Goal: Information Seeking & Learning: Check status

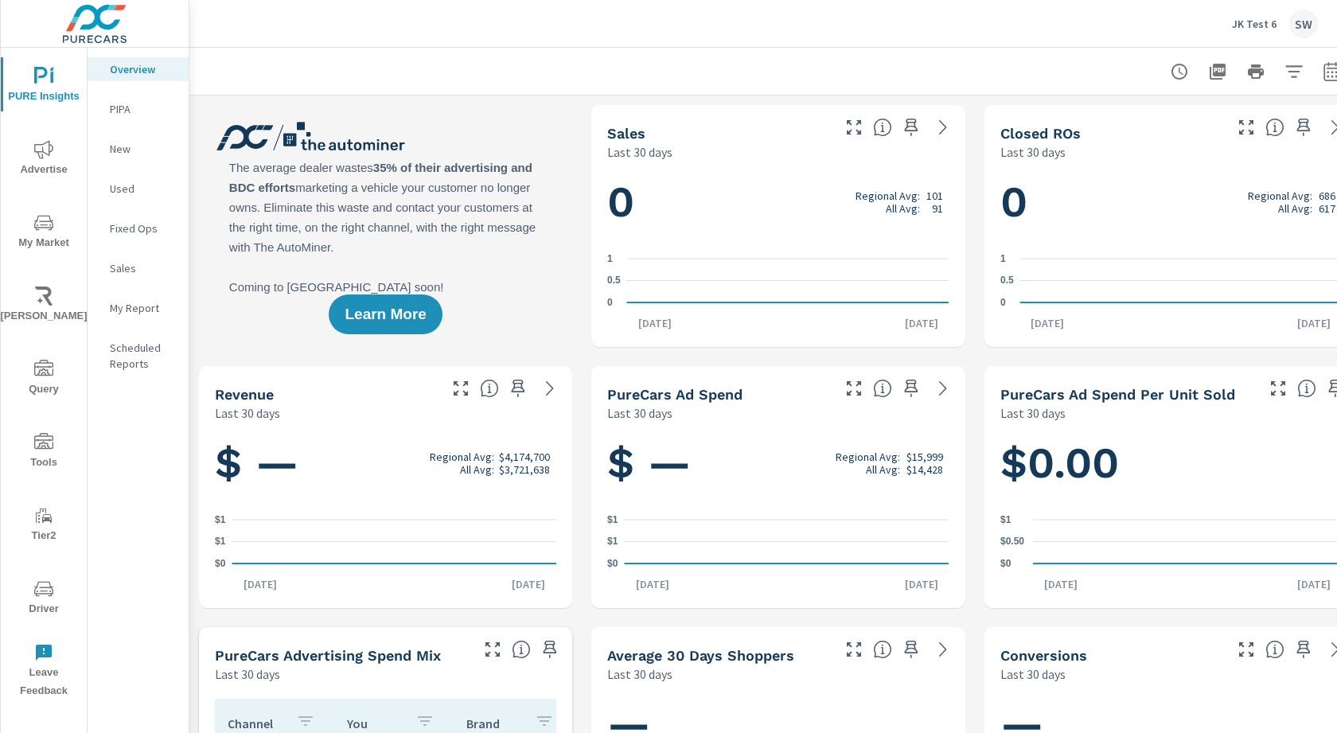
click at [1266, 20] on p "JK Test 6" at bounding box center [1254, 24] width 45 height 14
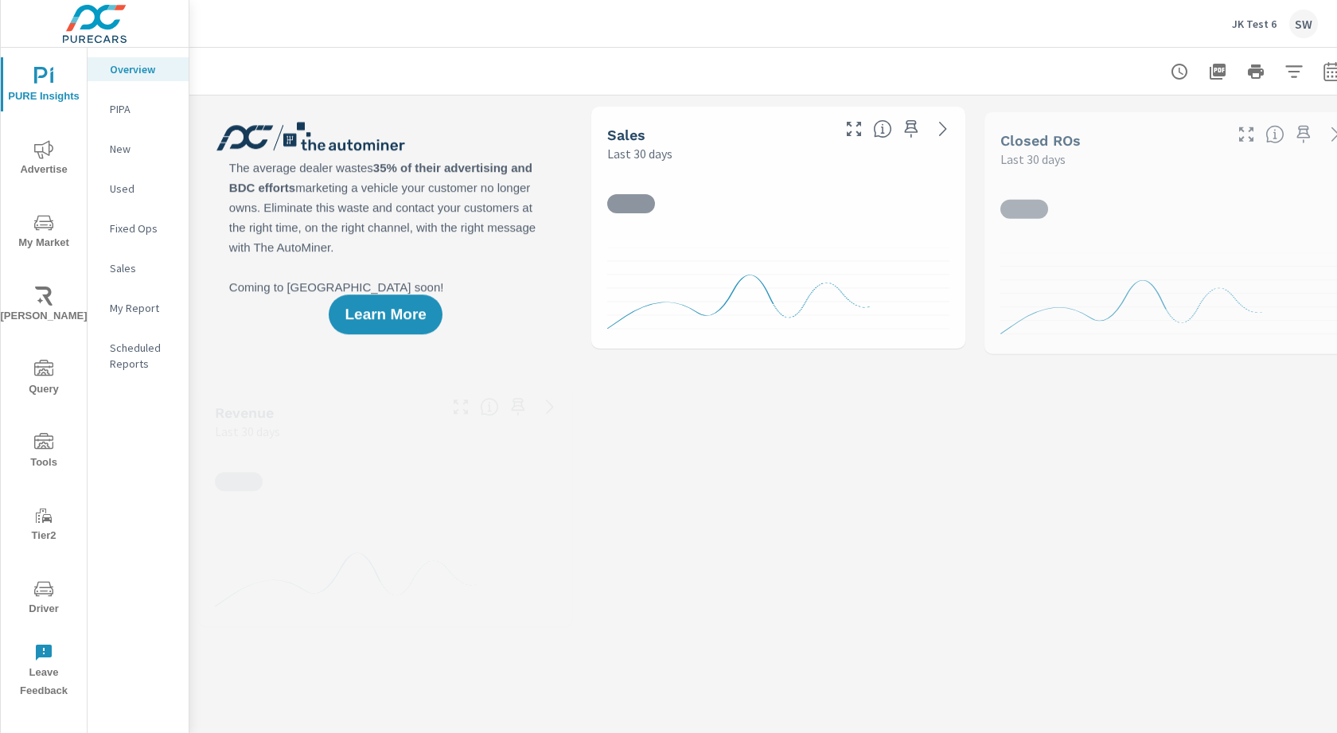
click at [1308, 23] on div "SW" at bounding box center [1303, 24] width 29 height 29
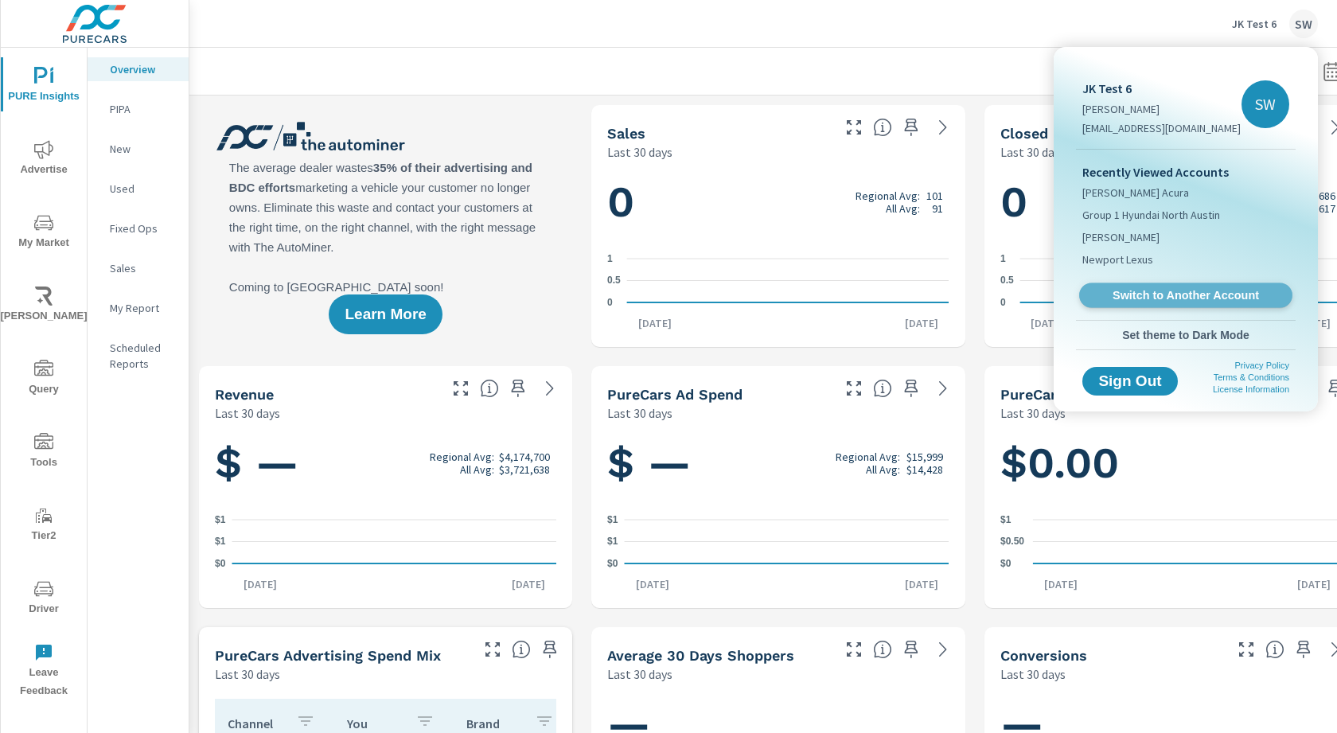
click at [1203, 299] on span "Switch to Another Account" at bounding box center [1185, 295] width 195 height 15
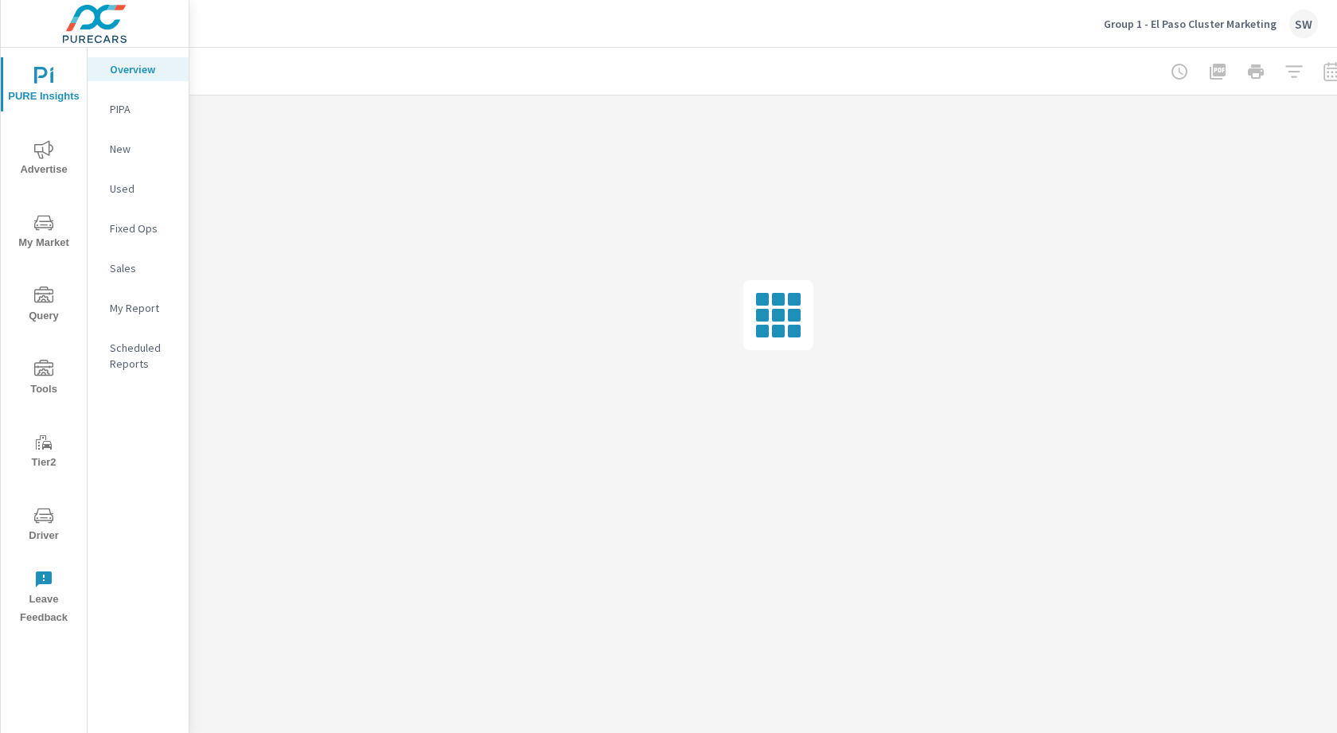
click at [40, 158] on icon "nav menu" at bounding box center [43, 149] width 19 height 18
click at [166, 98] on div "Search" at bounding box center [138, 109] width 101 height 24
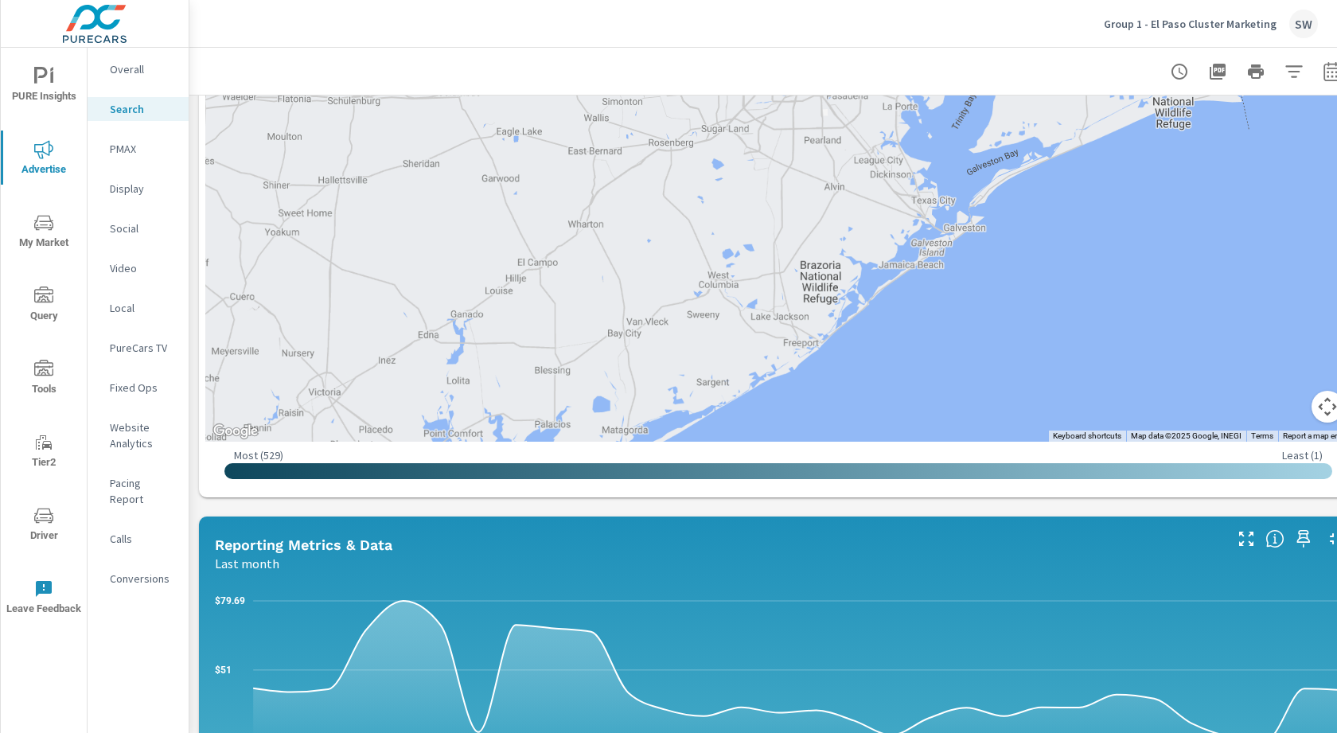
scroll to position [1072, 0]
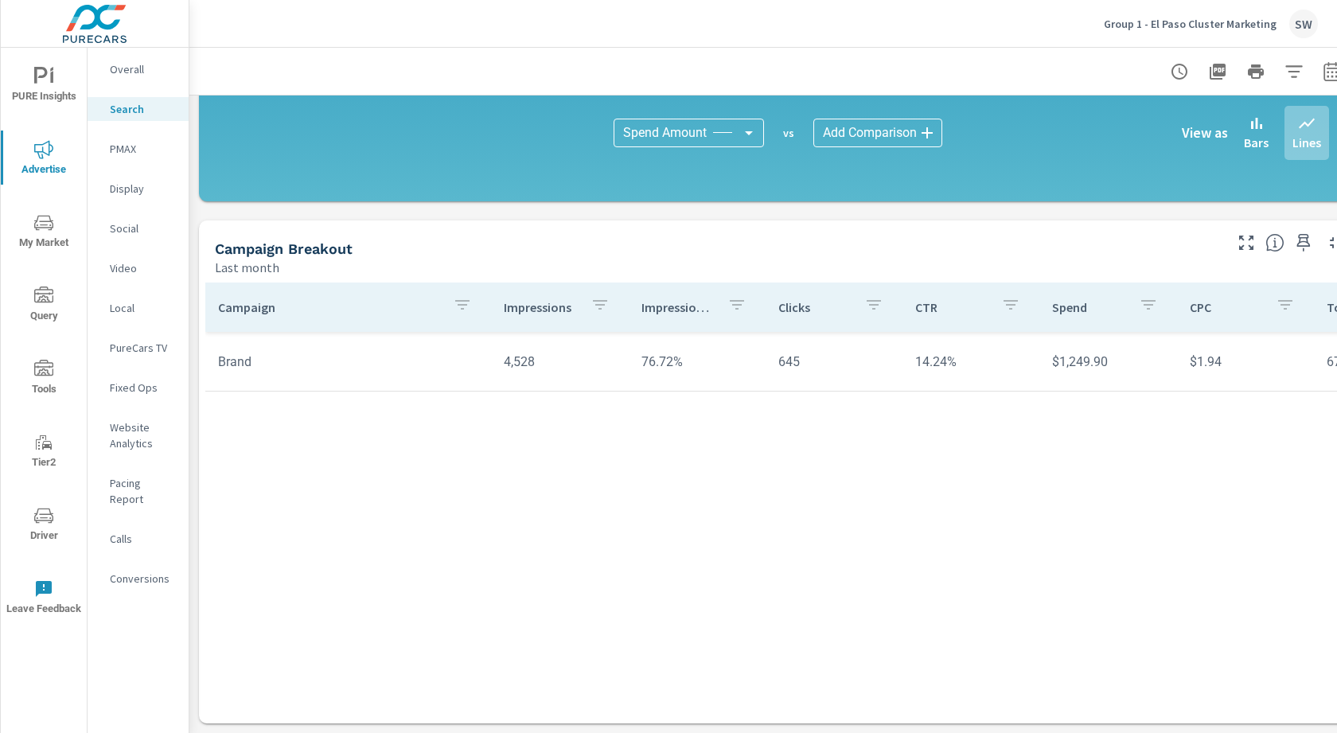
click at [137, 154] on p "PMAX" at bounding box center [143, 149] width 66 height 16
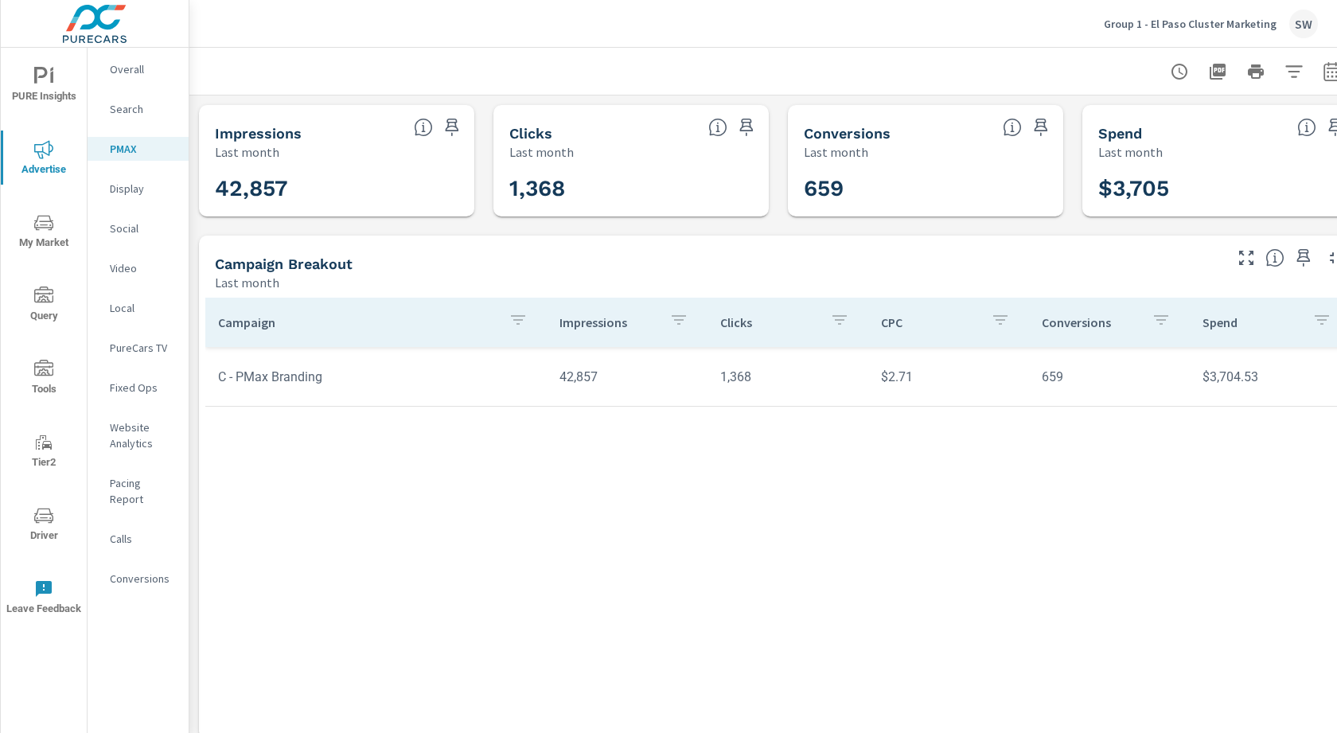
click at [1266, 28] on p "Group 1 - El Paso Cluster Marketing" at bounding box center [1190, 24] width 173 height 14
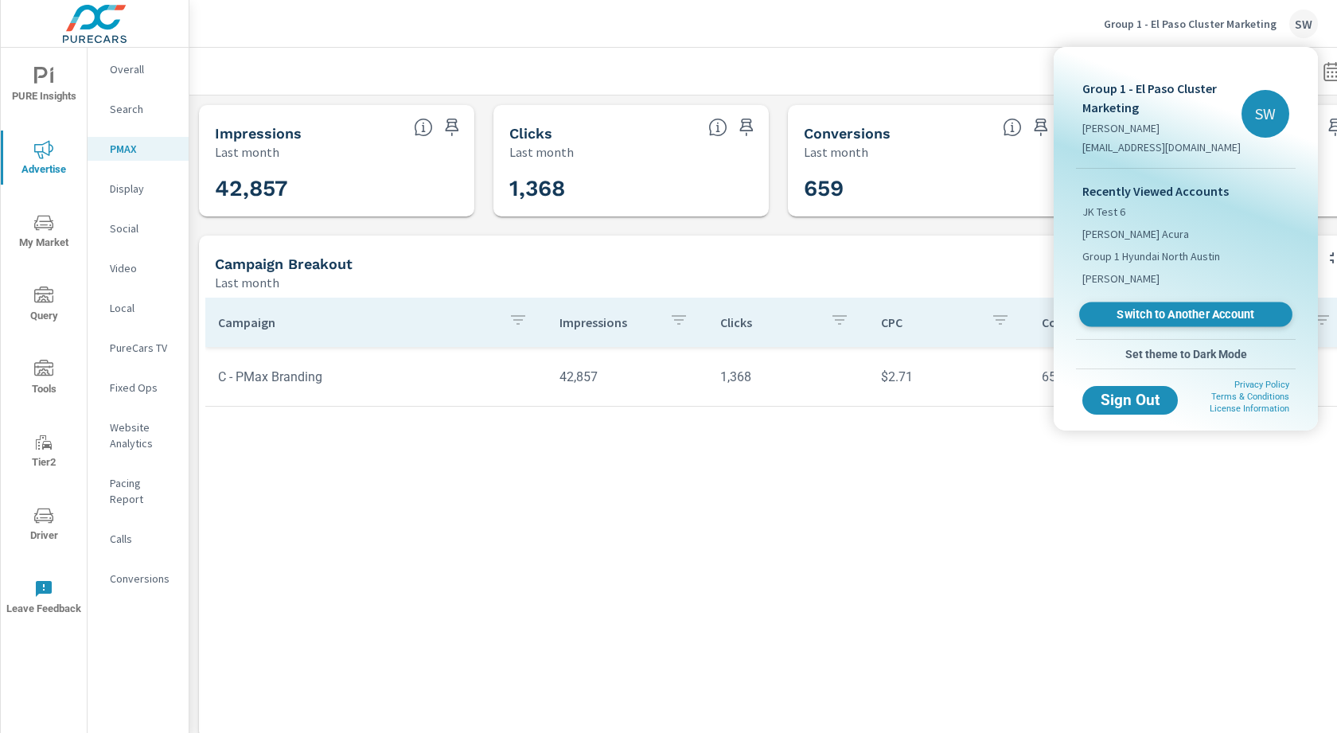
click at [1165, 305] on link "Switch to Another Account" at bounding box center [1185, 314] width 213 height 25
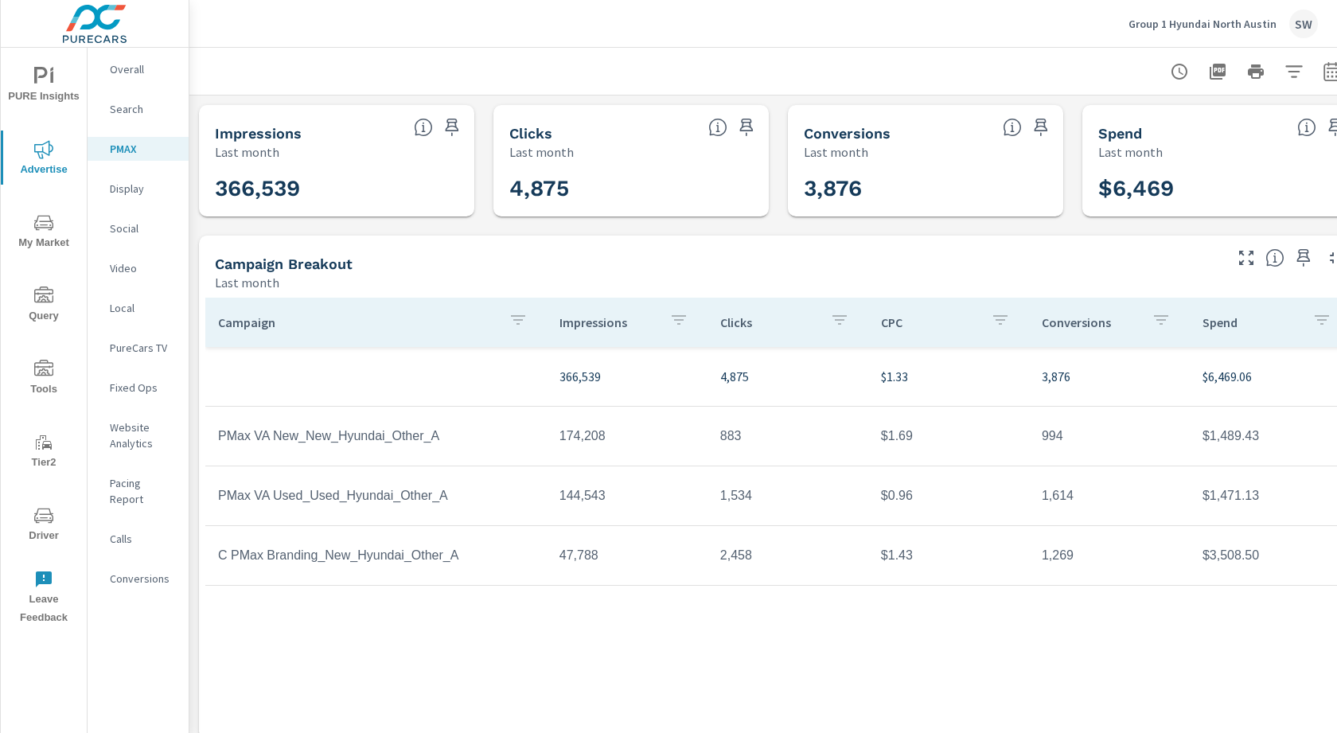
click at [139, 362] on nav "Overall Search PMAX Display Social Video Local PureCars TV Fixed Ops Website An…" at bounding box center [138, 330] width 101 height 565
click at [158, 342] on p "PureCars TV" at bounding box center [143, 348] width 66 height 16
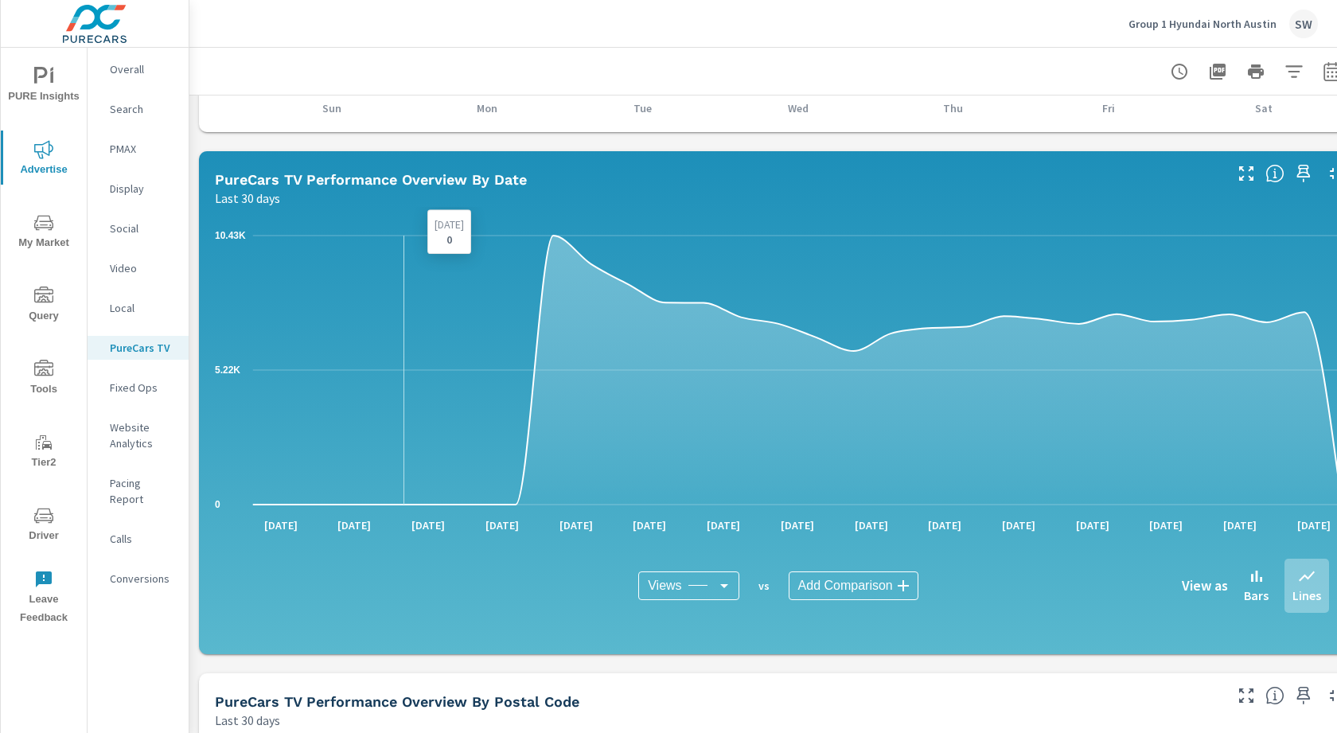
scroll to position [800, 0]
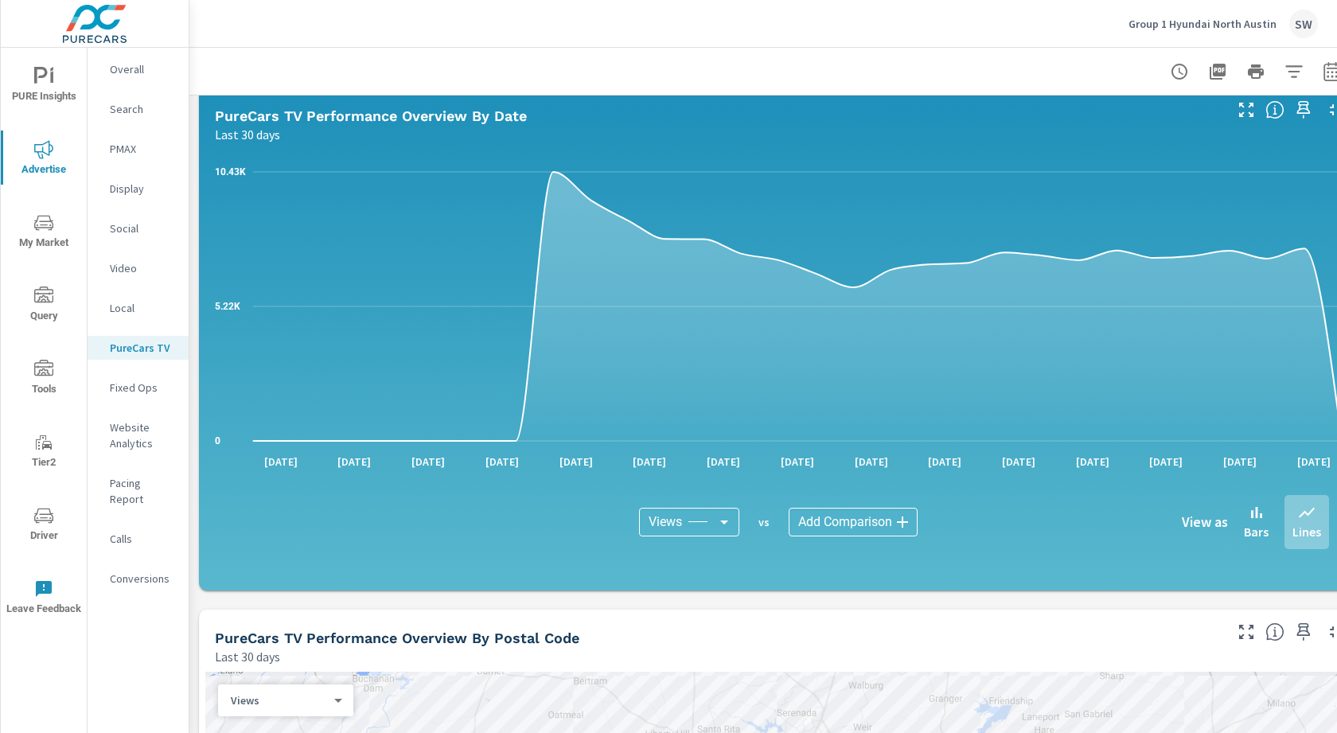
click at [30, 516] on span "Driver" at bounding box center [44, 525] width 76 height 39
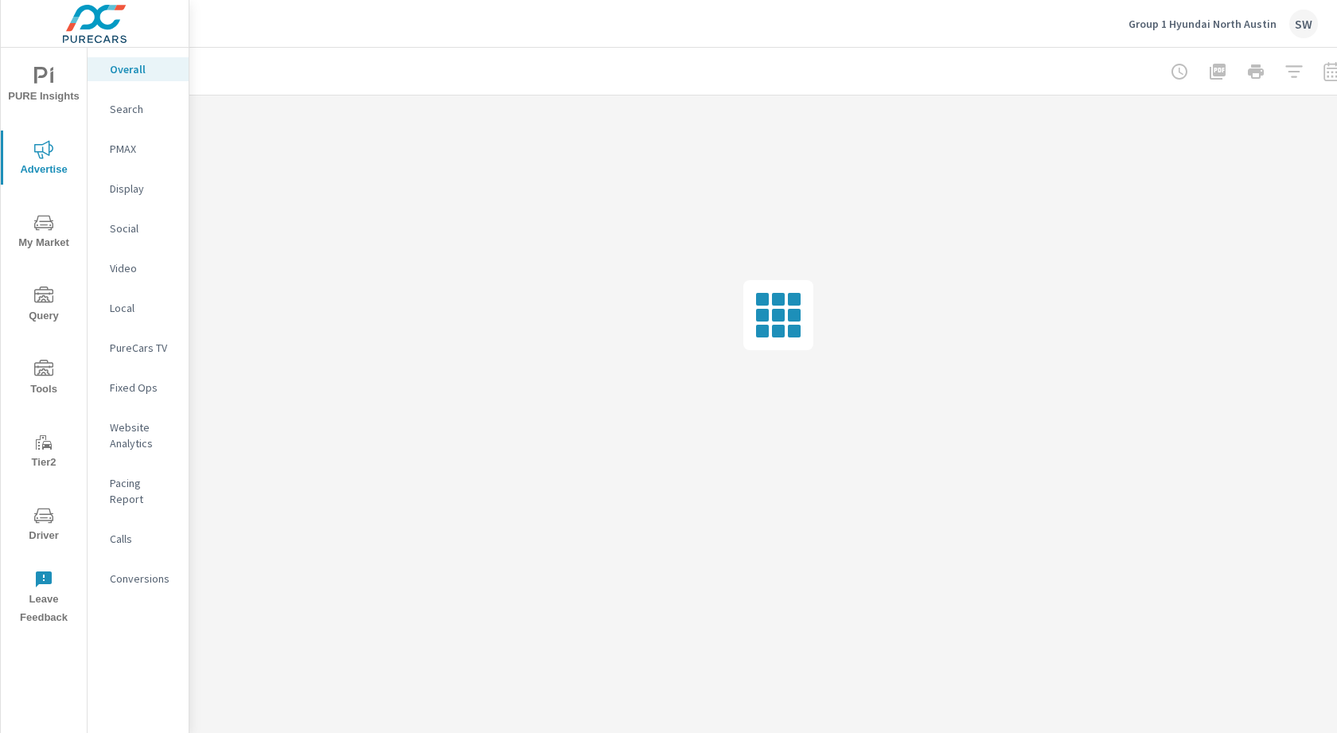
click at [128, 349] on p "PureCars TV" at bounding box center [143, 348] width 66 height 16
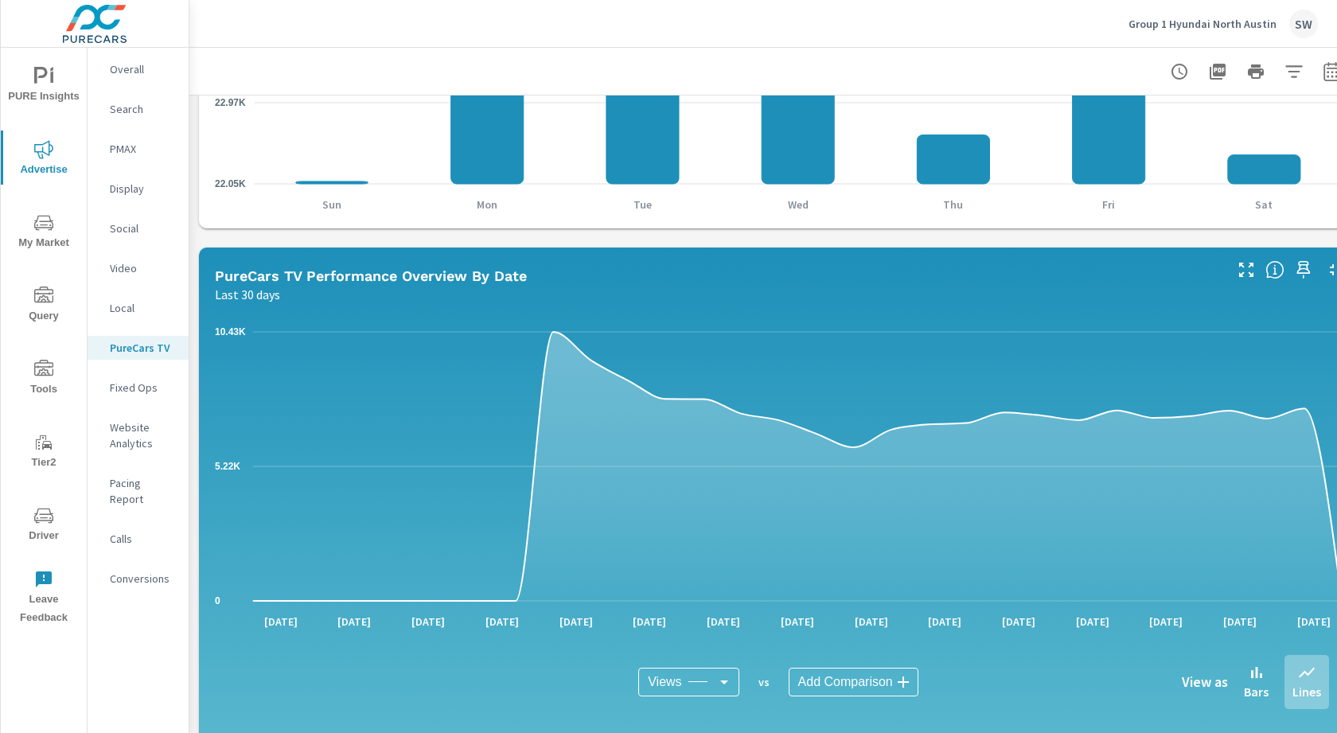
scroll to position [1509, 0]
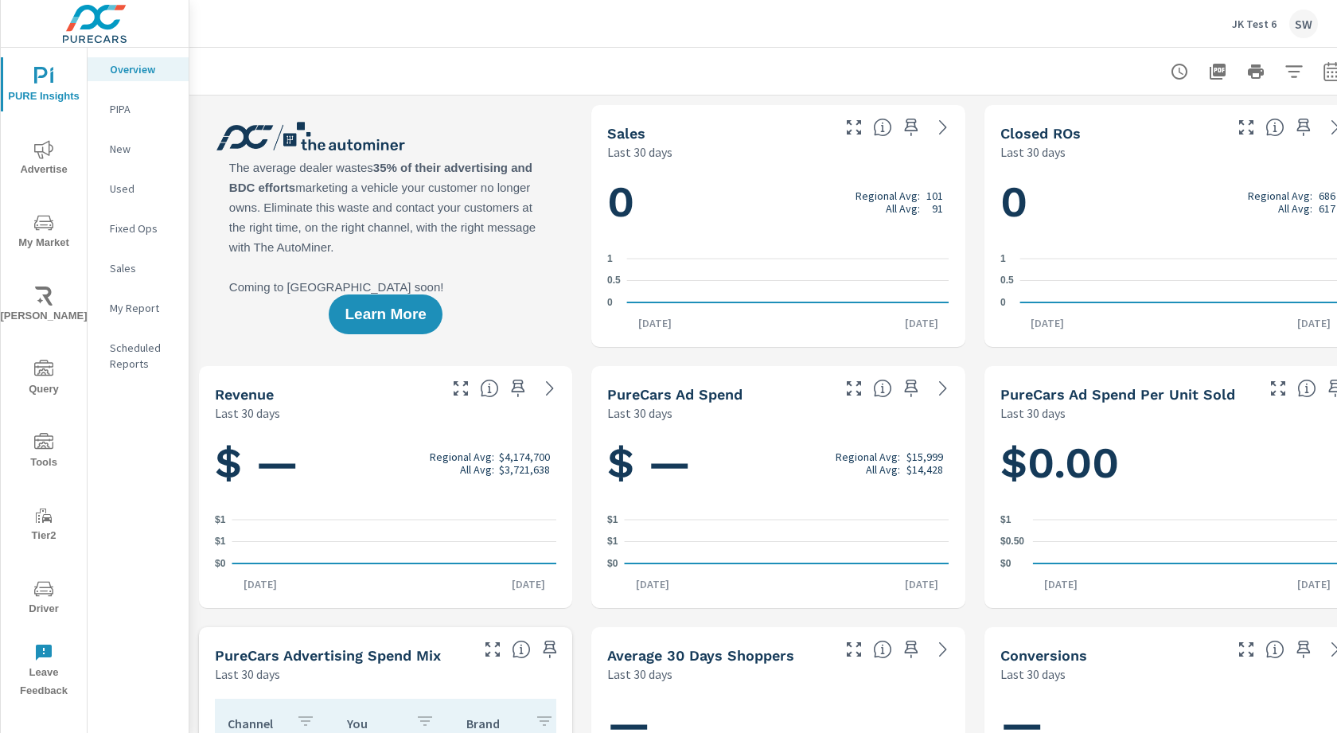
click at [1244, 10] on div "JK Test 6 SW" at bounding box center [1275, 24] width 86 height 29
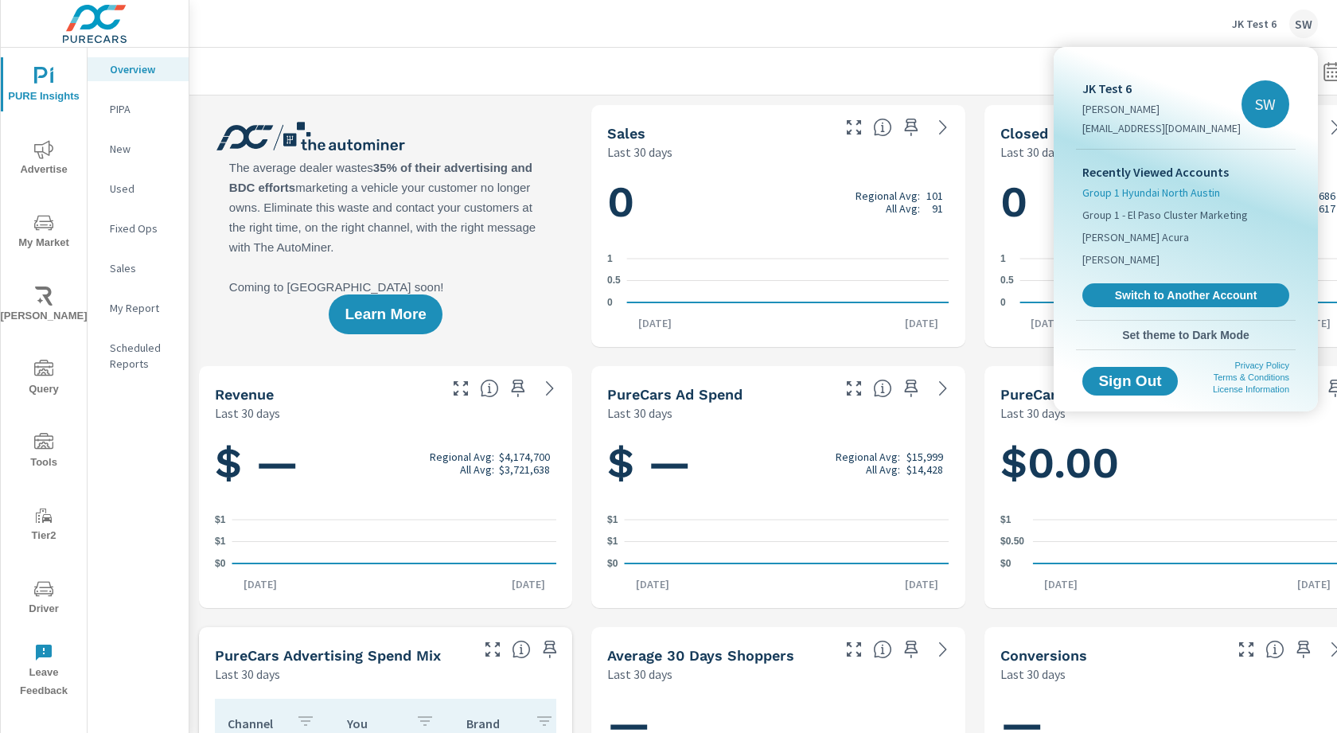
click at [1138, 195] on span "Group 1 Hyundai North Austin" at bounding box center [1151, 193] width 138 height 16
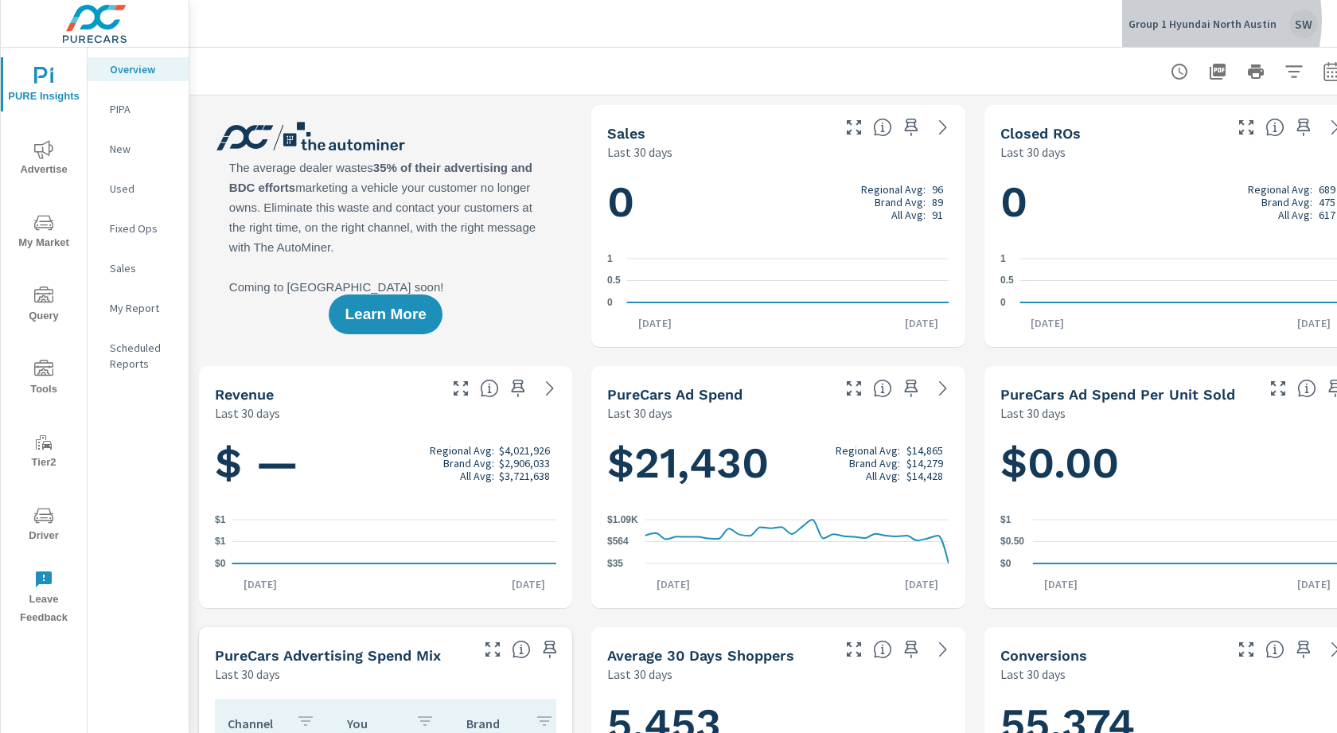
click at [1180, 20] on p "Group 1 Hyundai North Austin" at bounding box center [1202, 24] width 148 height 14
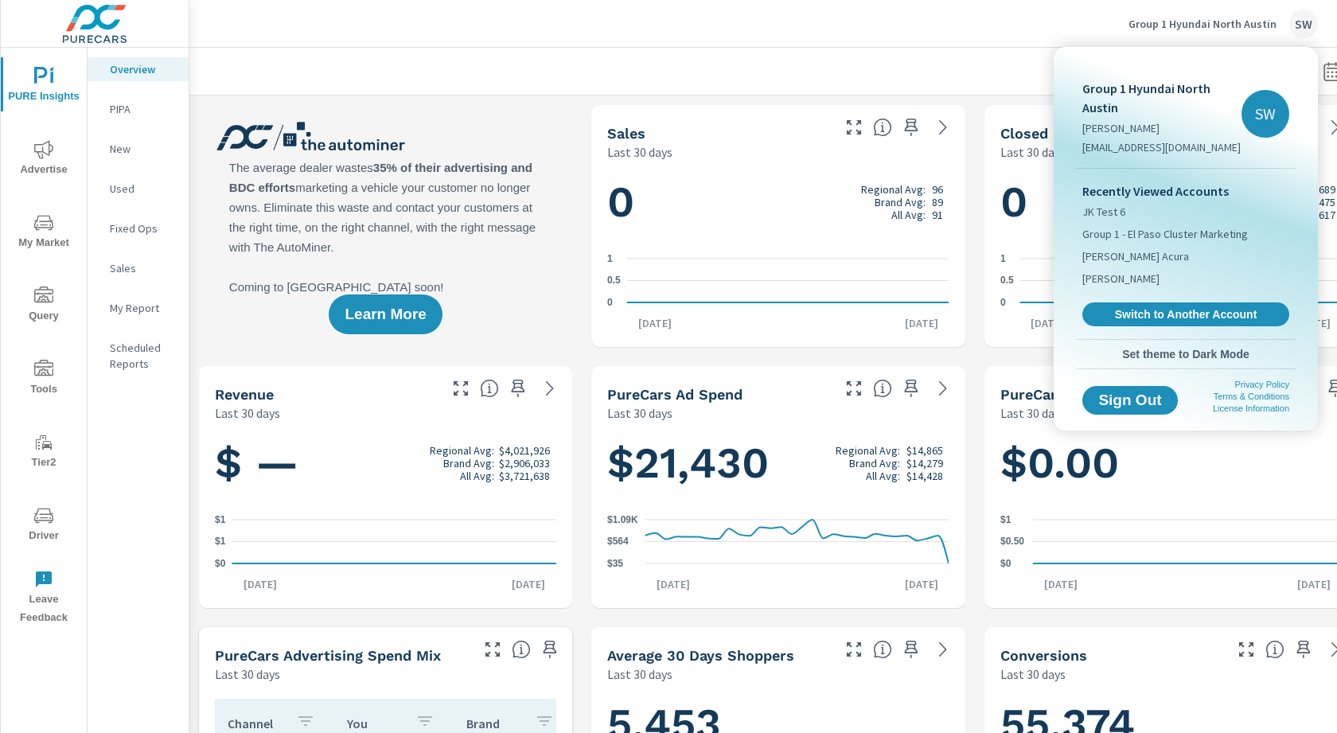
click at [1178, 310] on span "Switch to Another Account" at bounding box center [1185, 314] width 189 height 14
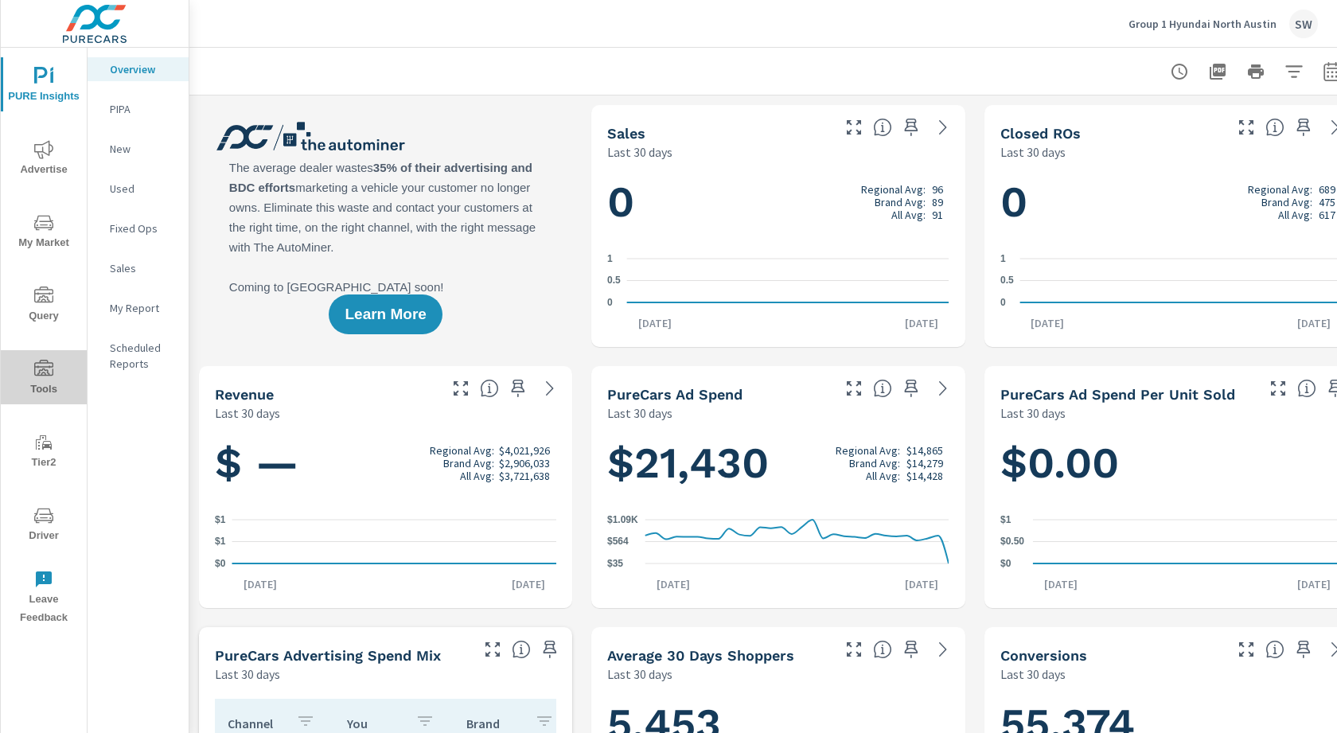
click at [38, 366] on icon "nav menu" at bounding box center [43, 368] width 19 height 16
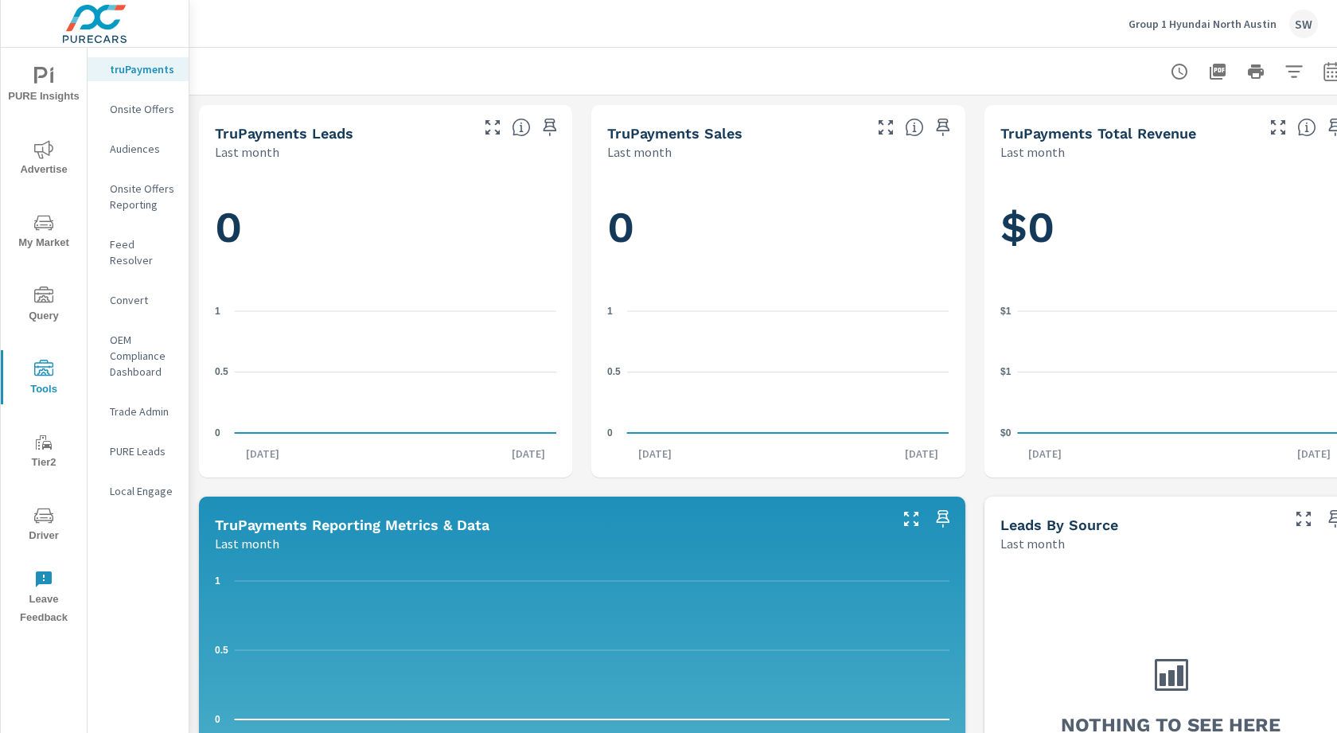
click at [45, 159] on span "Advertise" at bounding box center [44, 159] width 76 height 39
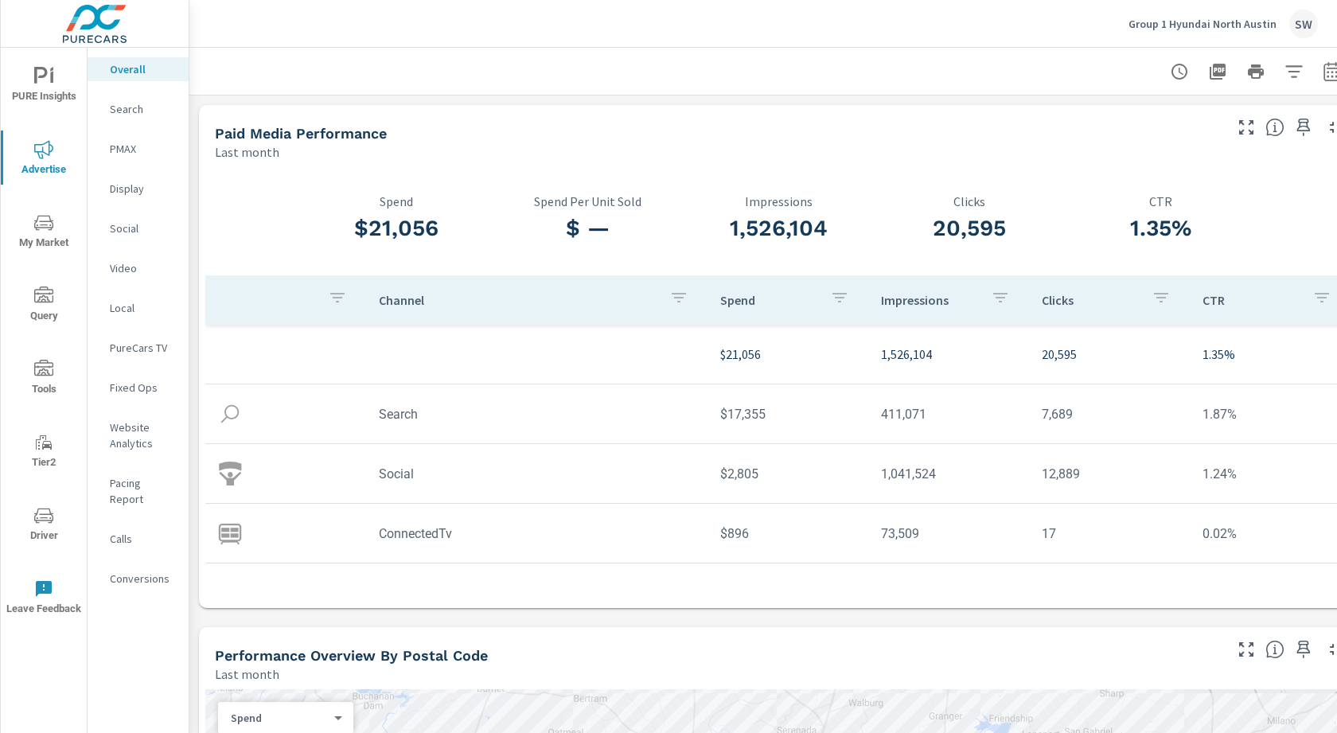
click at [134, 350] on p "PureCars TV" at bounding box center [143, 348] width 66 height 16
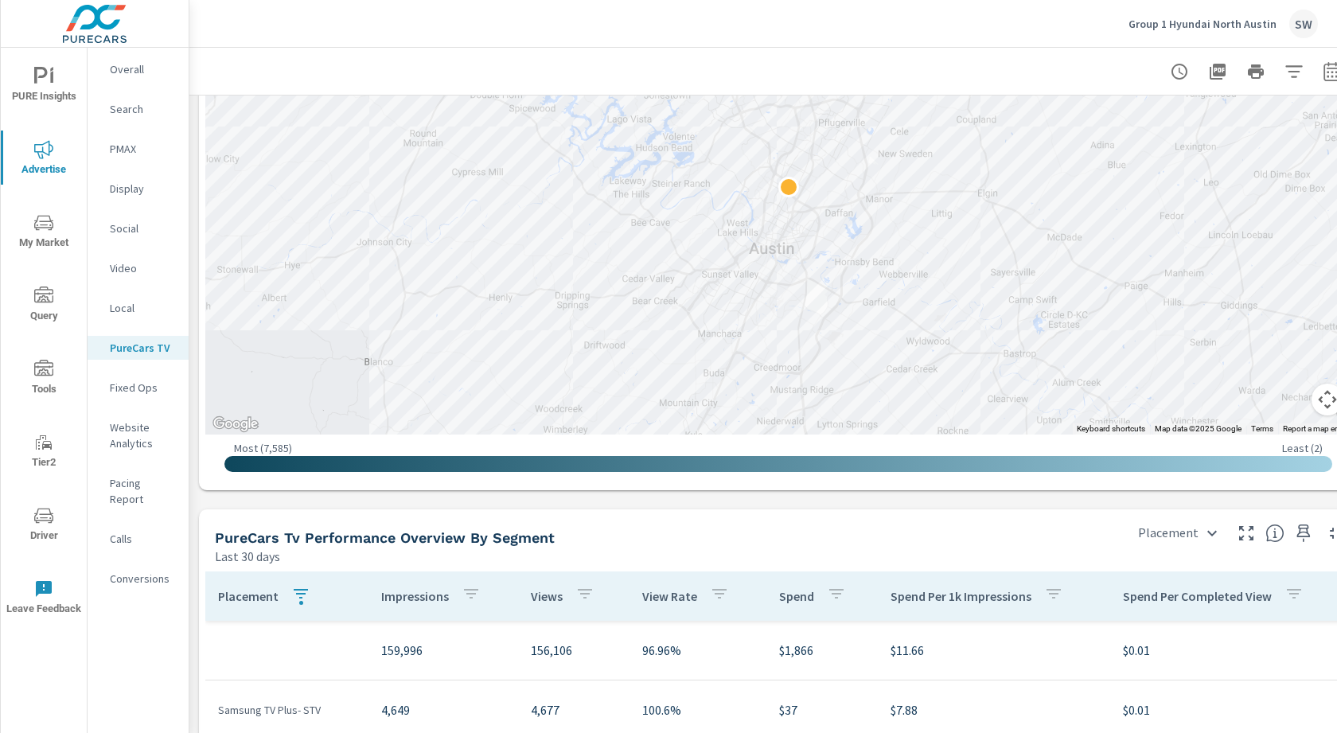
scroll to position [1922, 0]
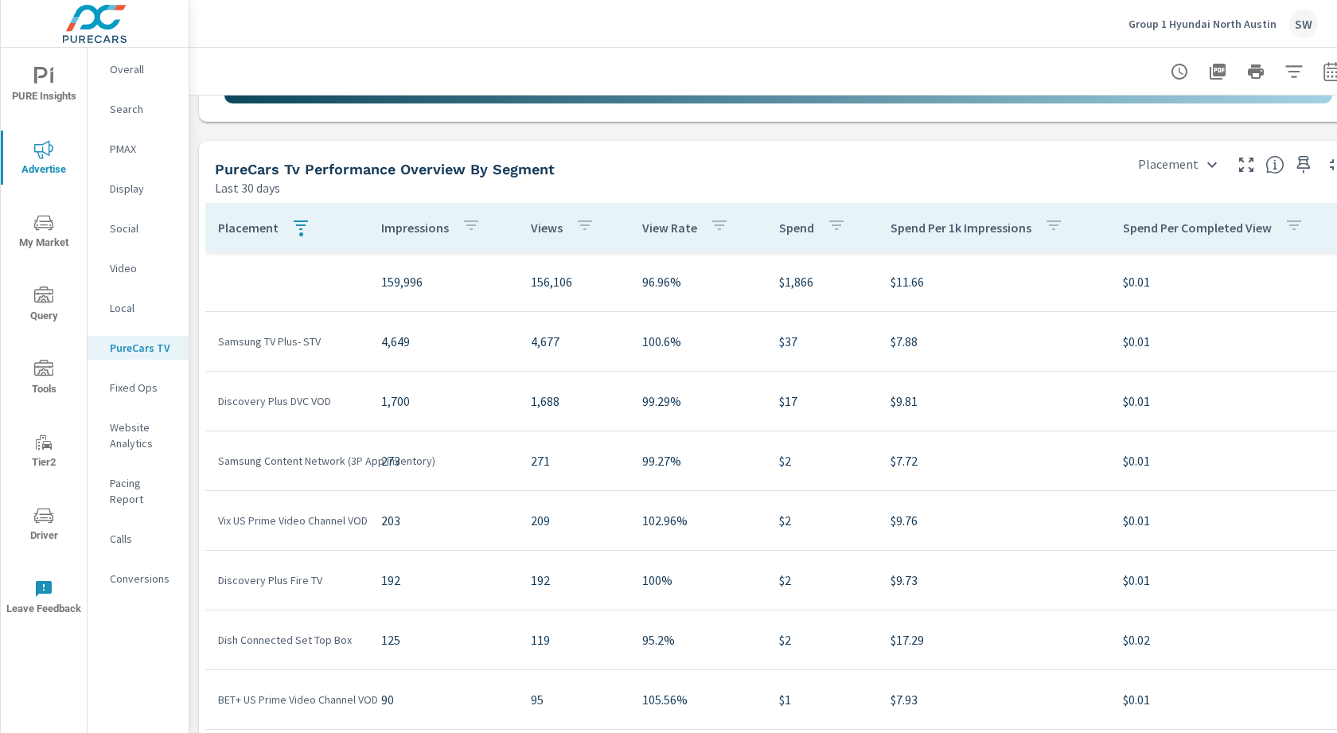
click at [302, 224] on icon "button" at bounding box center [300, 225] width 19 height 19
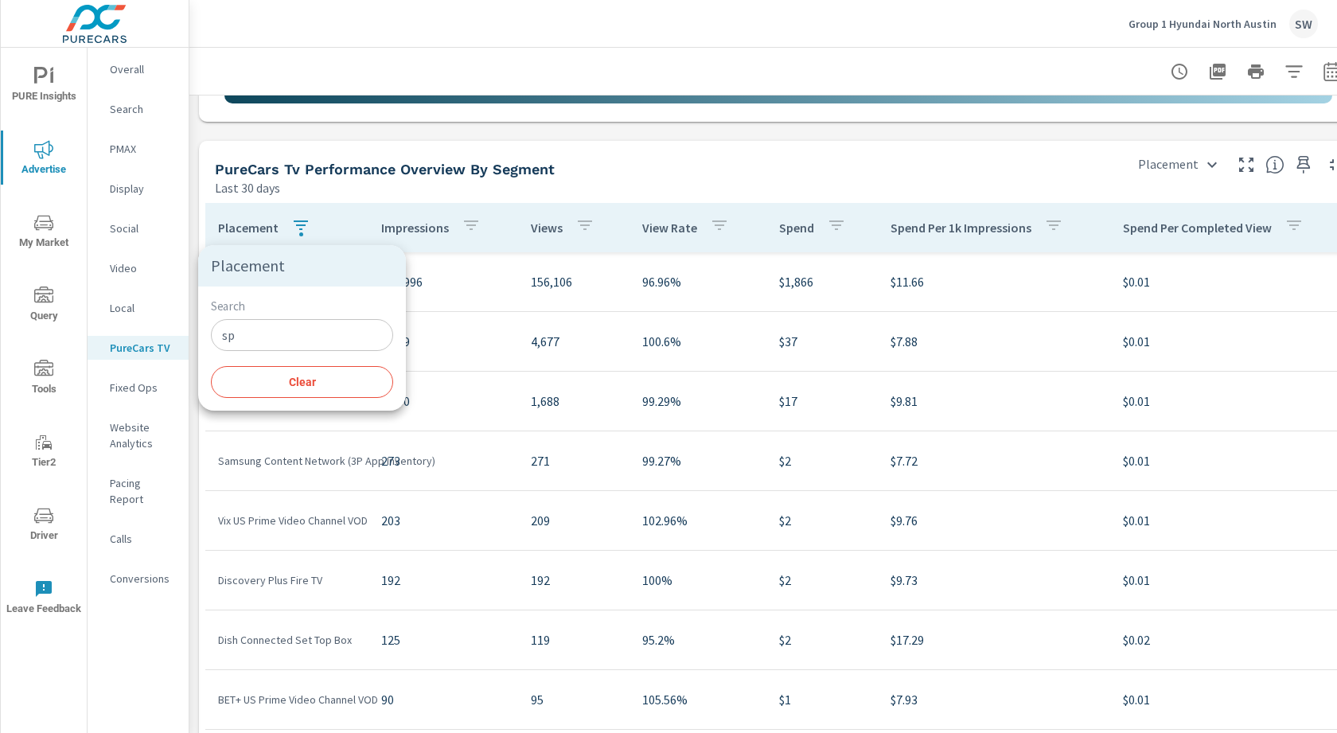
click at [291, 333] on input "sp" at bounding box center [302, 335] width 182 height 32
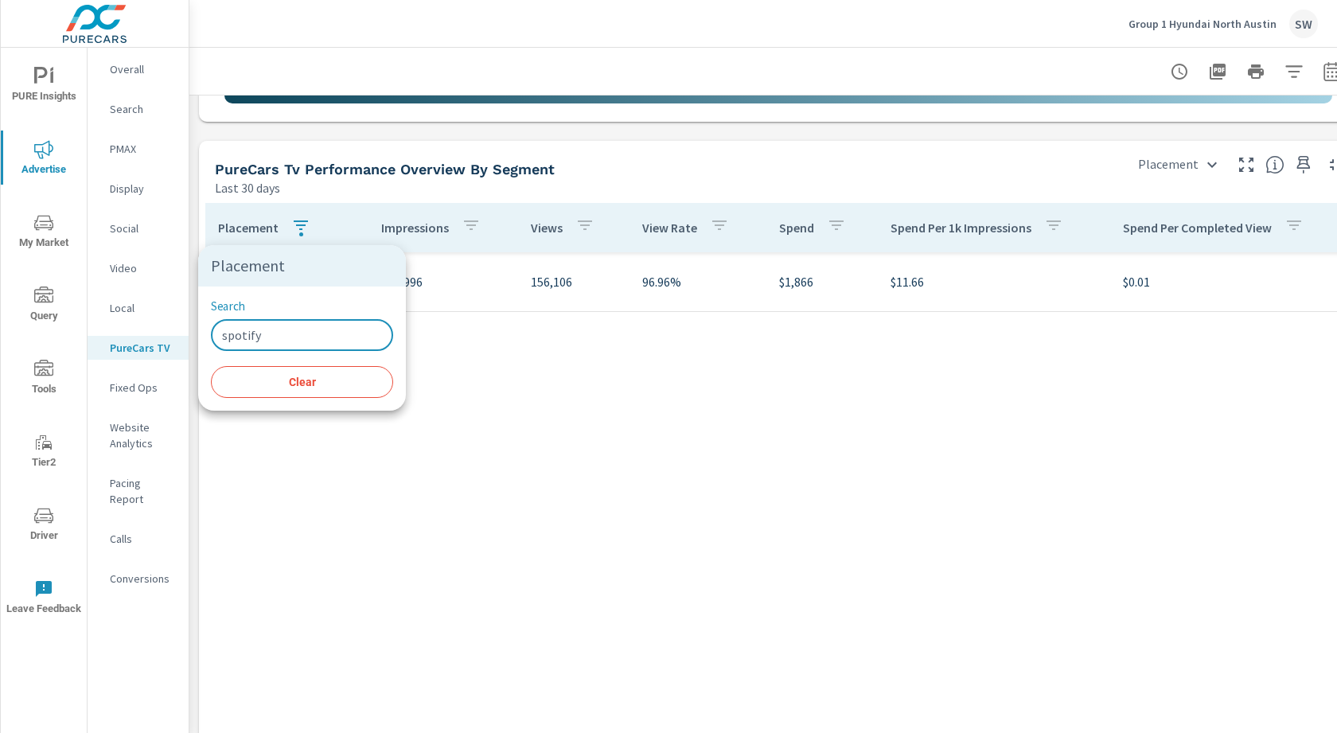
type input "spotify"
click at [561, 461] on div at bounding box center [668, 366] width 1337 height 733
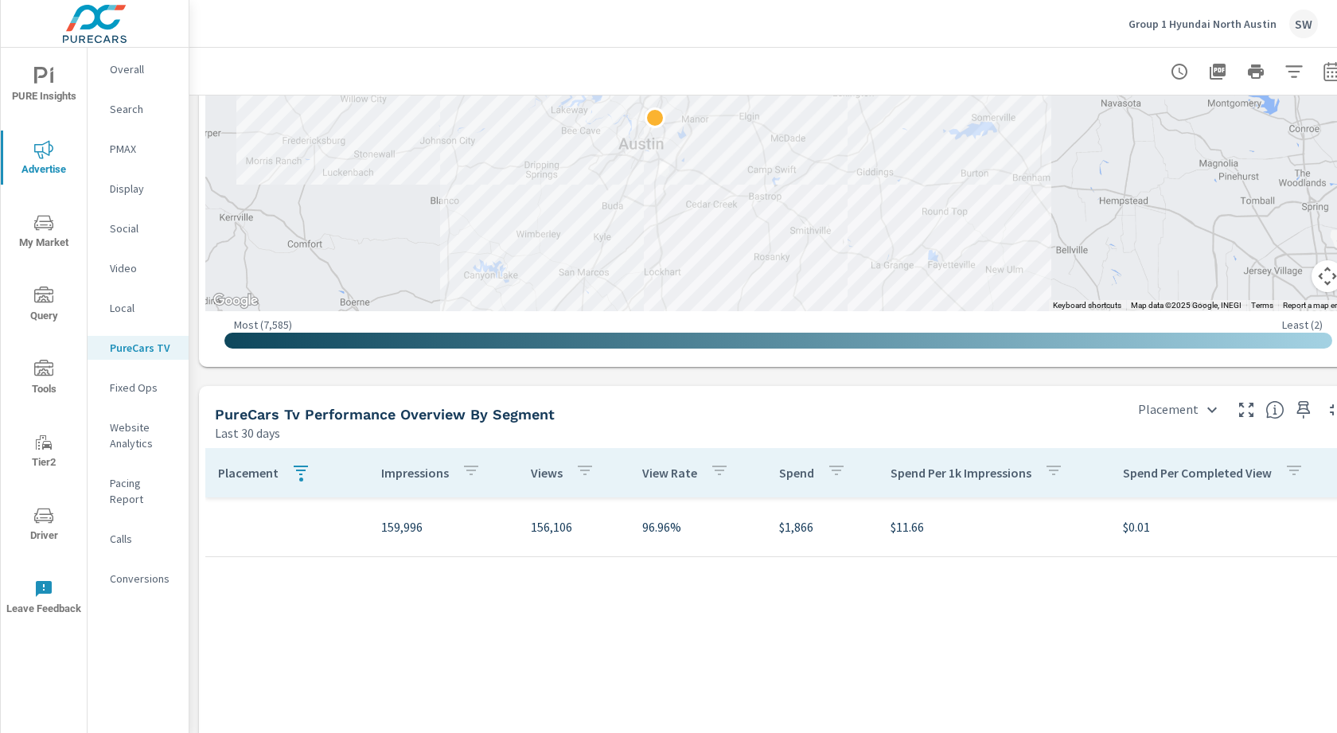
scroll to position [1852, 0]
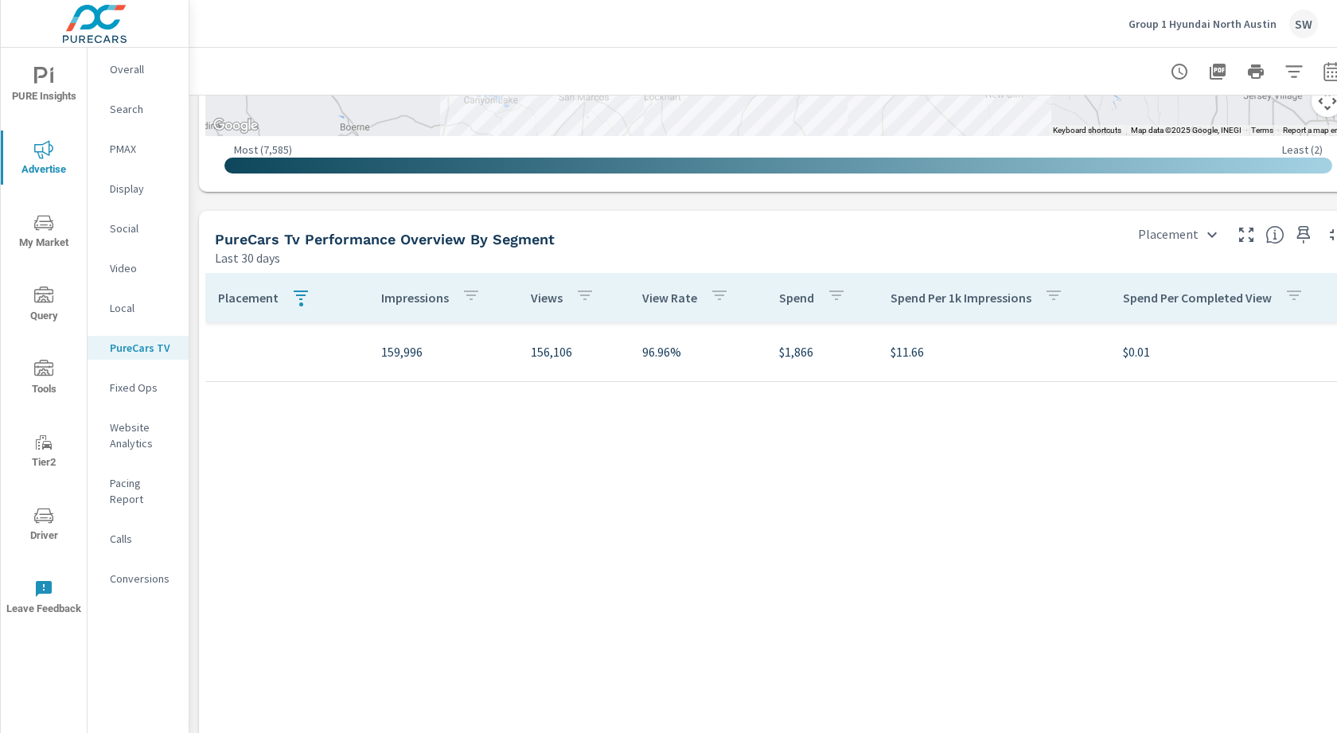
click at [299, 286] on icon "button" at bounding box center [300, 295] width 19 height 19
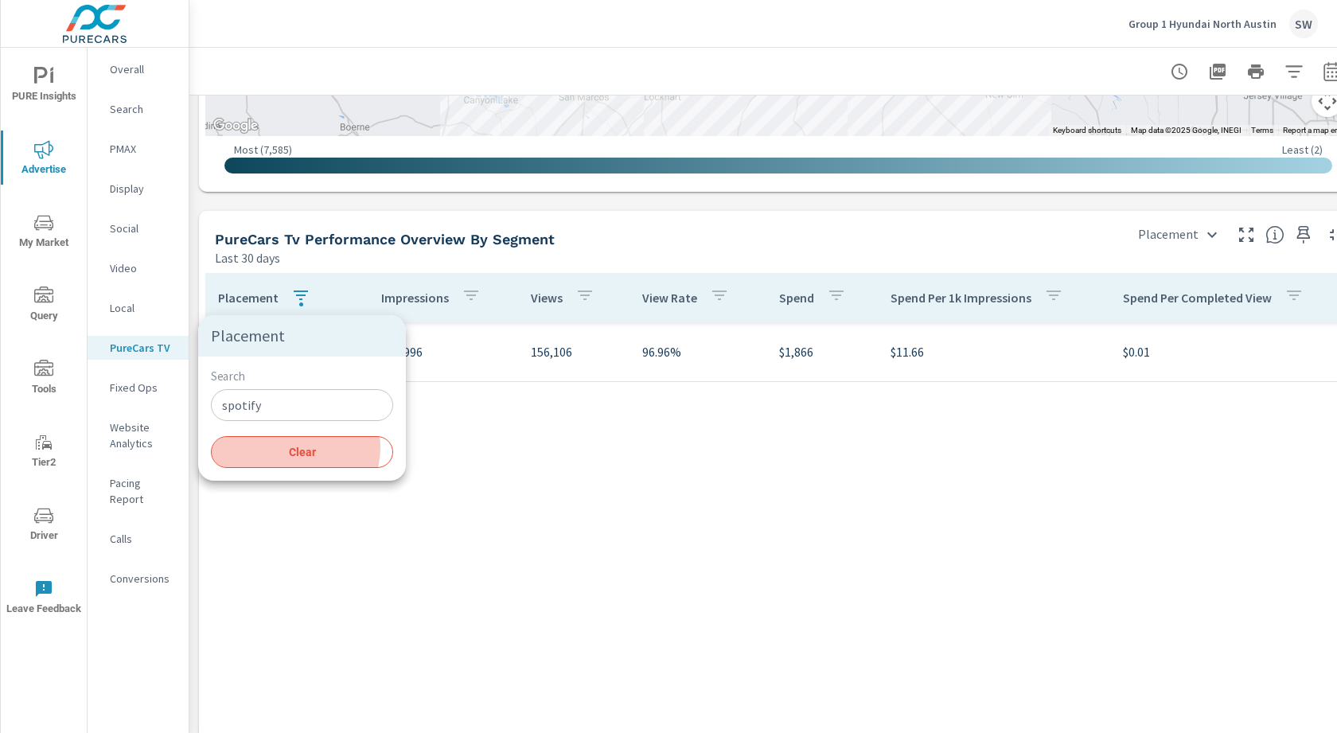
click at [294, 446] on span "Clear" at bounding box center [301, 452] width 163 height 14
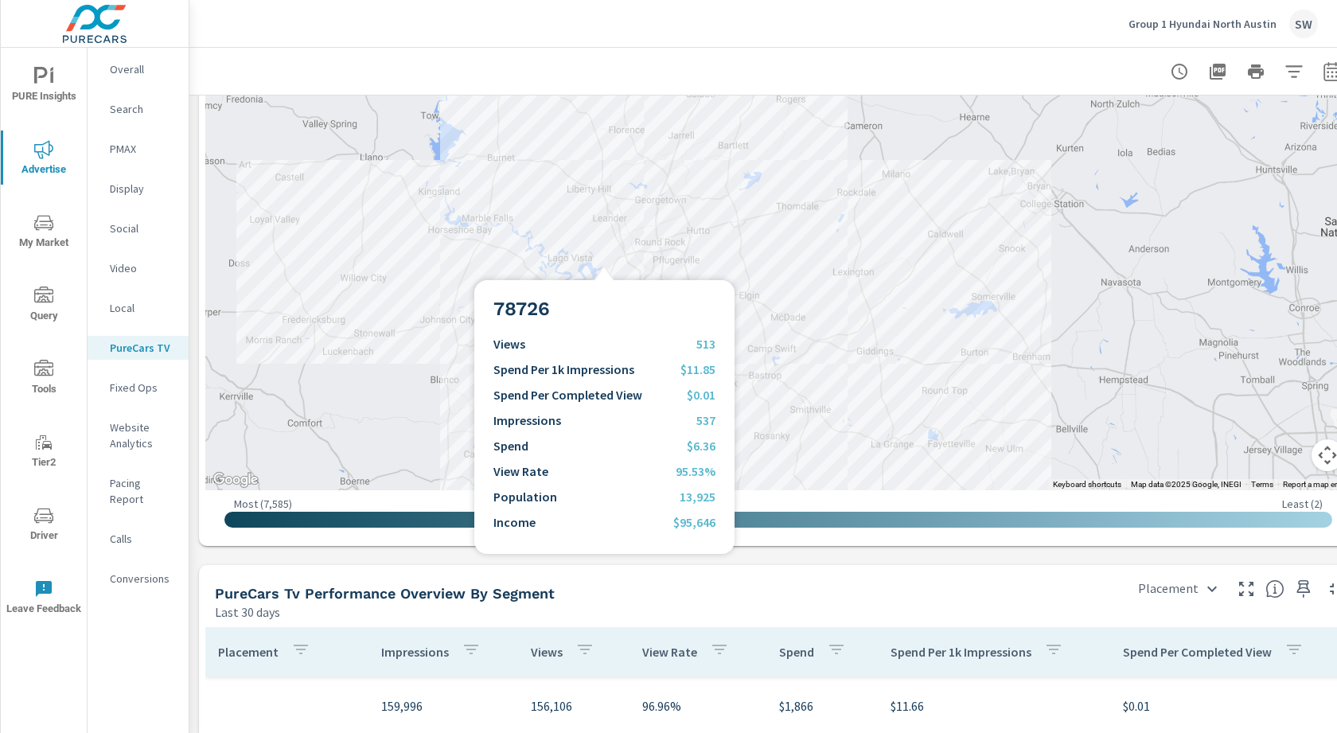
scroll to position [1494, 0]
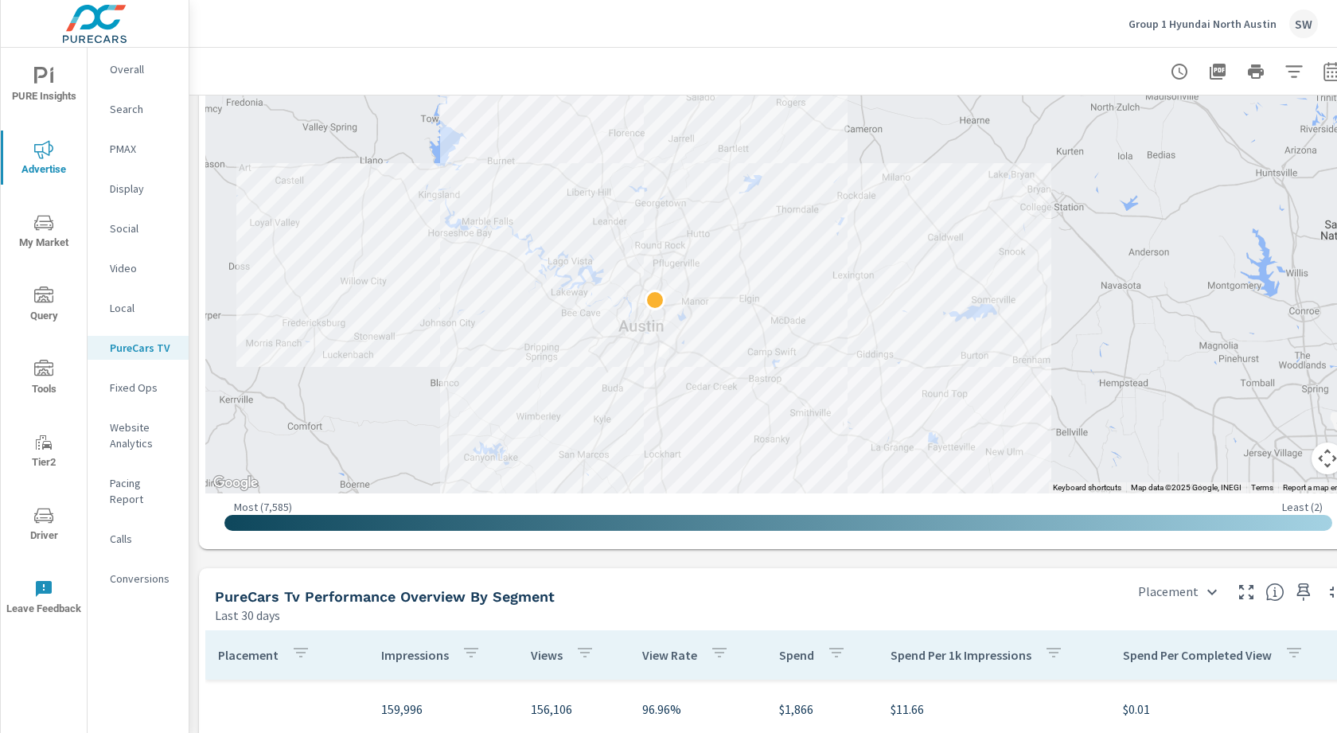
click at [128, 315] on p "Local" at bounding box center [143, 308] width 66 height 16
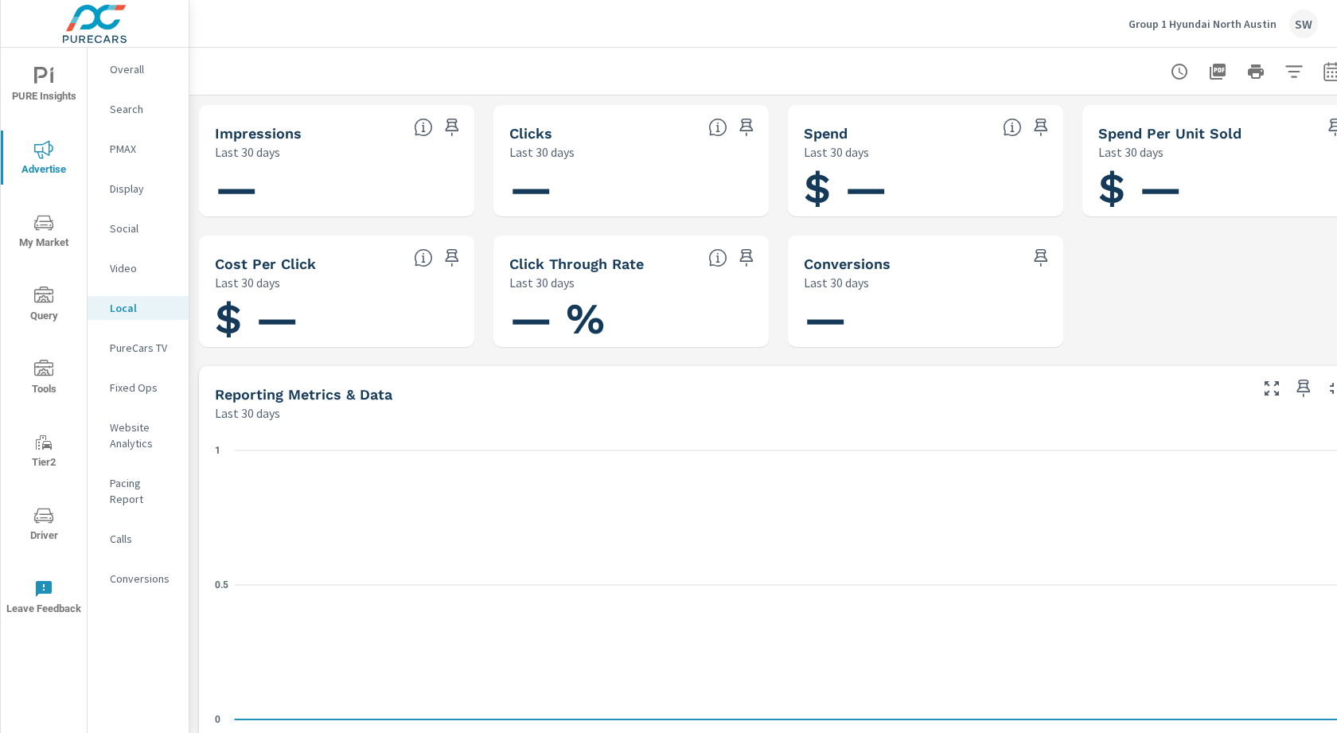
click at [1234, 15] on div "Group 1 Hyundai North Austin SW" at bounding box center [1222, 24] width 189 height 29
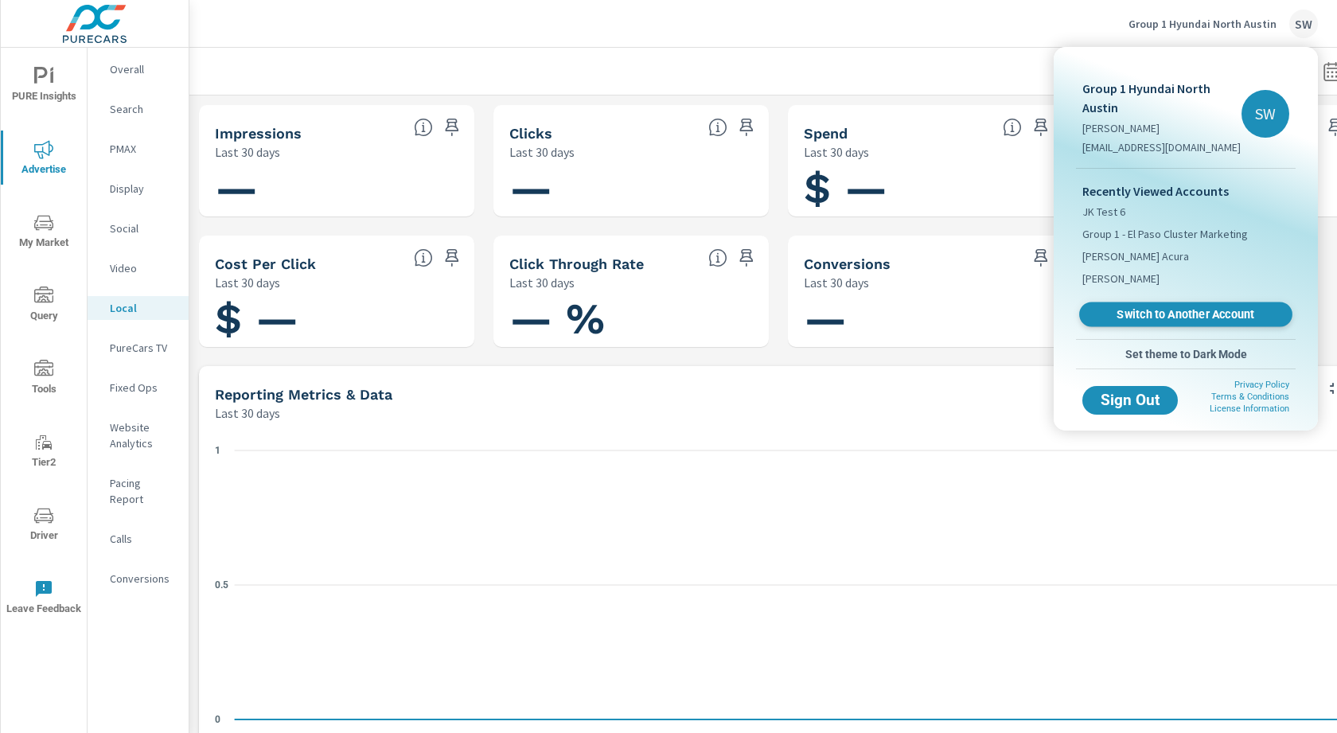
click at [1169, 310] on span "Switch to Another Account" at bounding box center [1185, 314] width 195 height 15
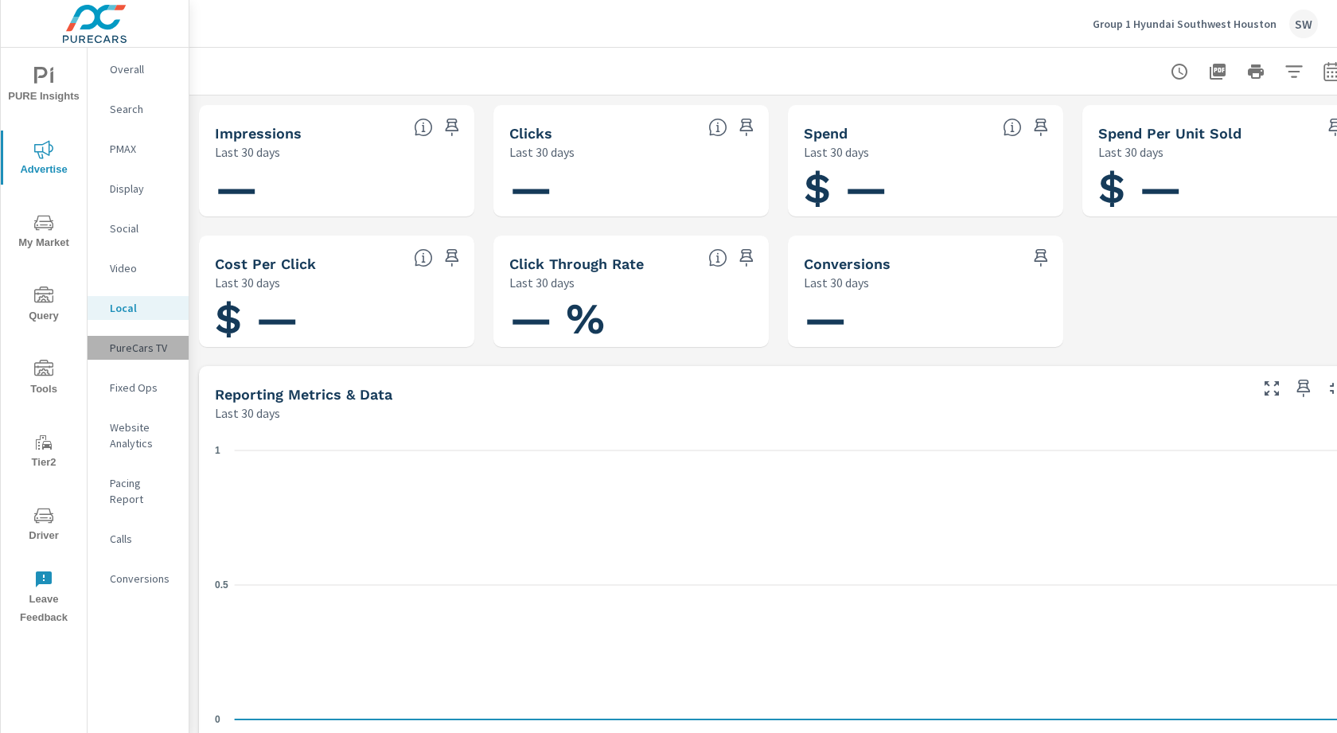
click at [130, 347] on p "PureCars TV" at bounding box center [143, 348] width 66 height 16
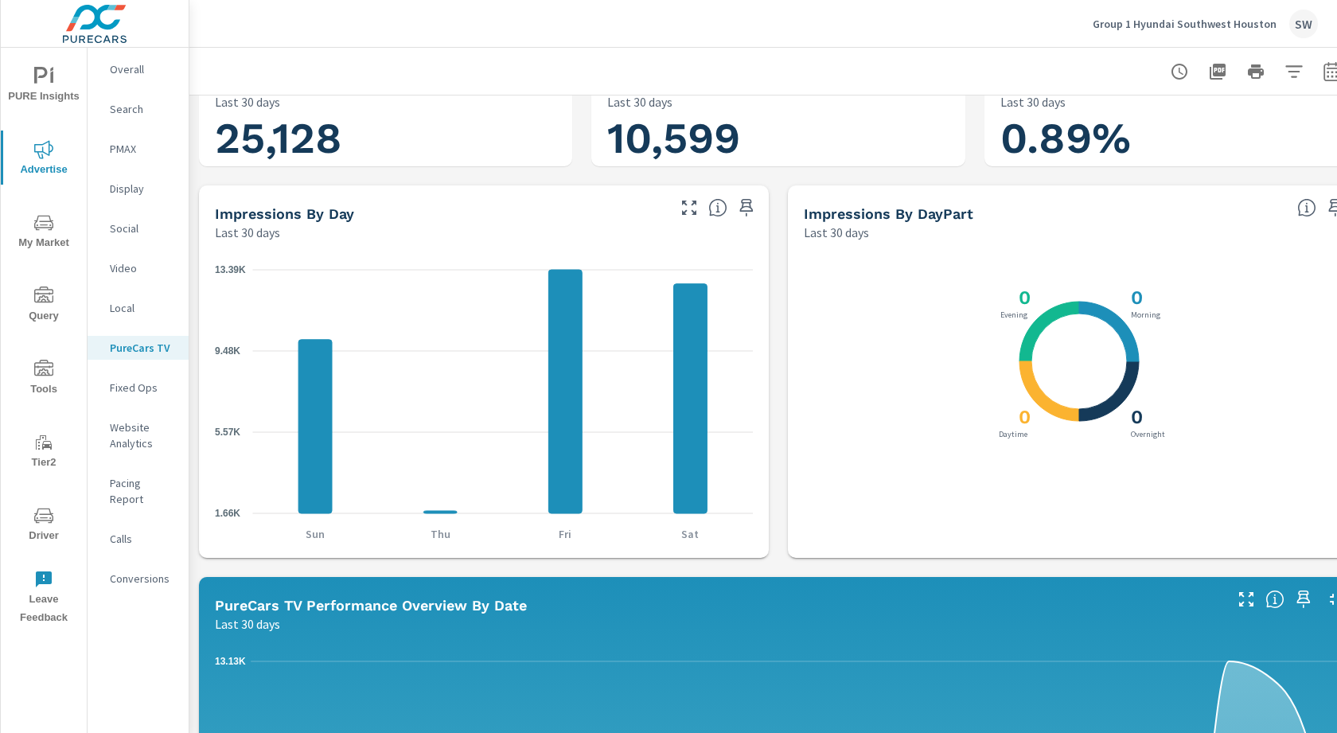
scroll to position [676, 0]
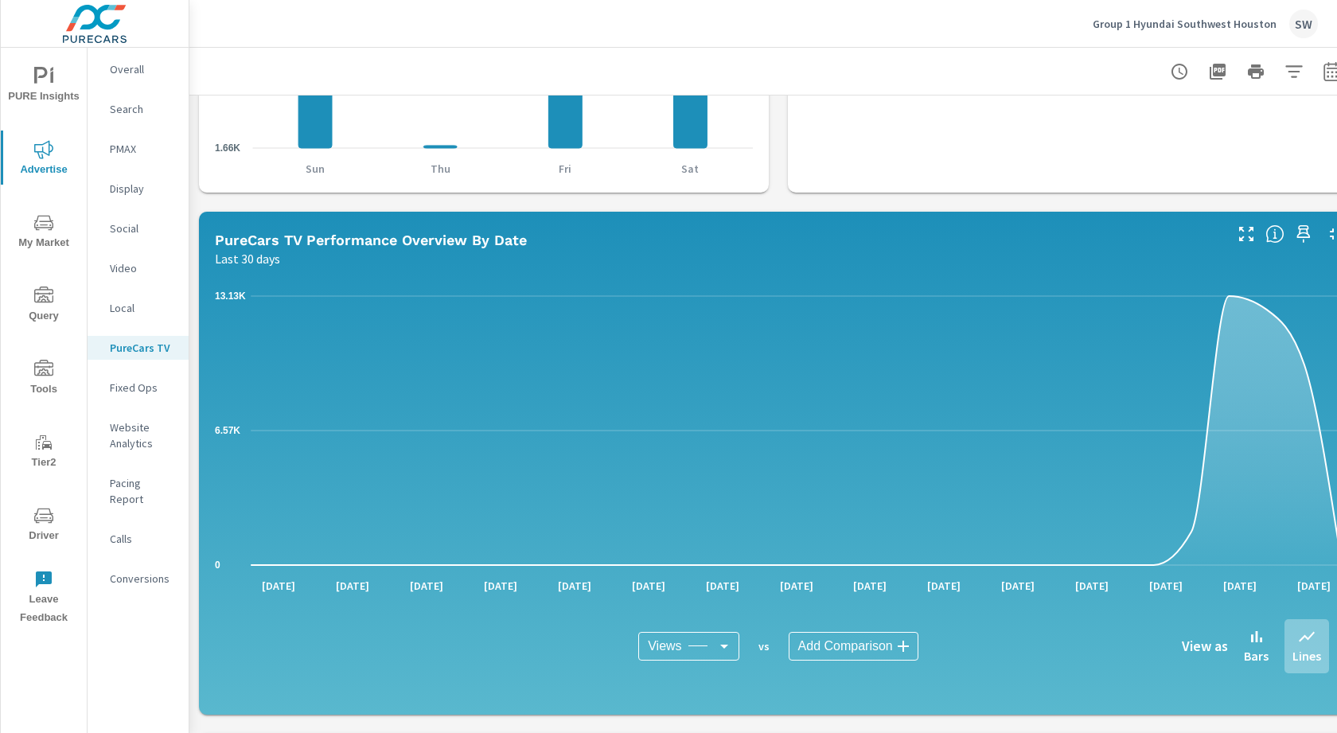
click at [40, 514] on icon "nav menu" at bounding box center [43, 515] width 19 height 19
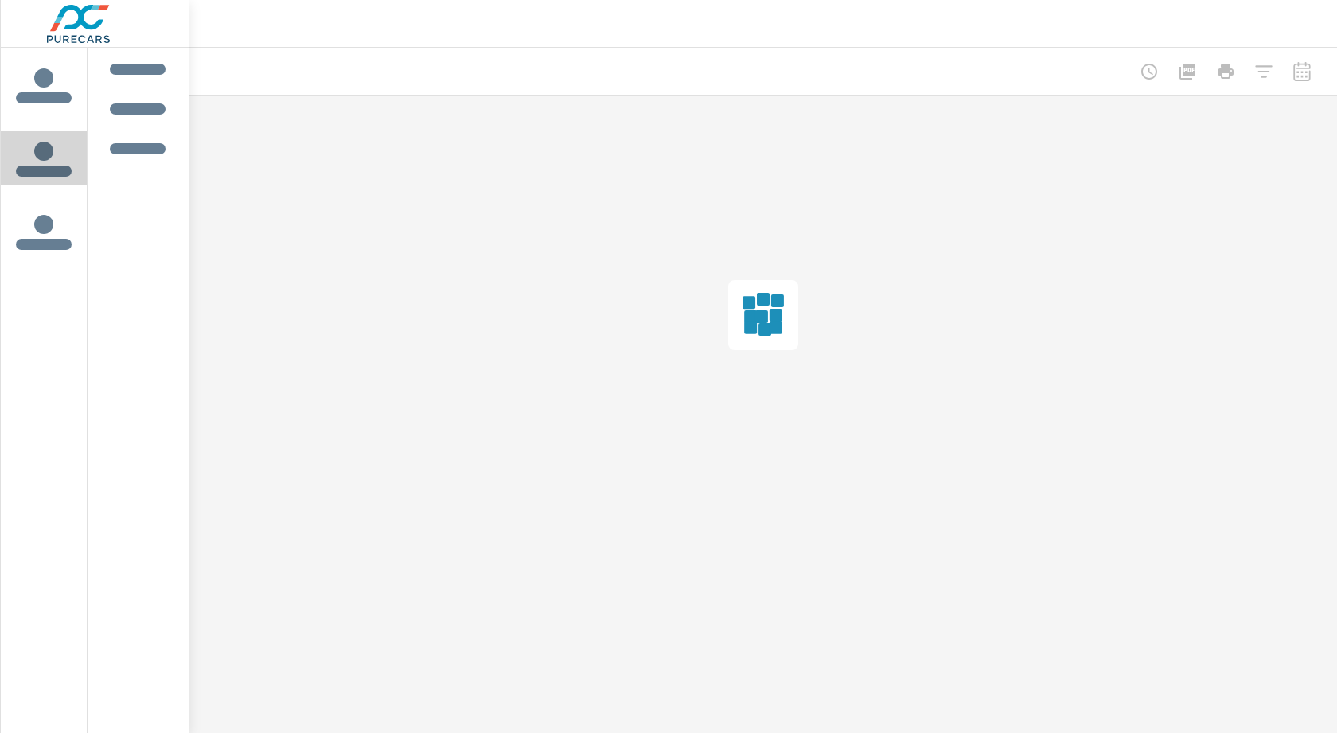
click at [34, 159] on span "icon label tabs example" at bounding box center [44, 159] width 76 height 40
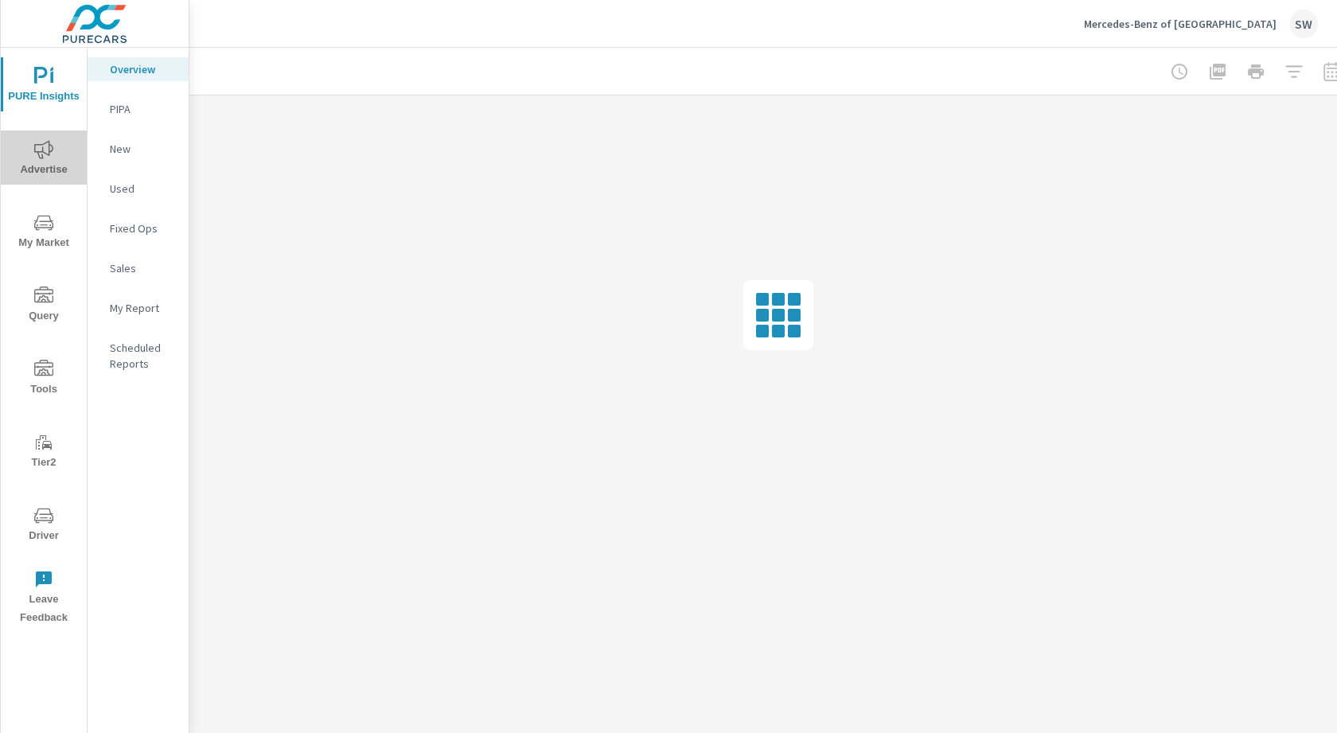
click at [54, 155] on span "Advertise" at bounding box center [44, 159] width 76 height 39
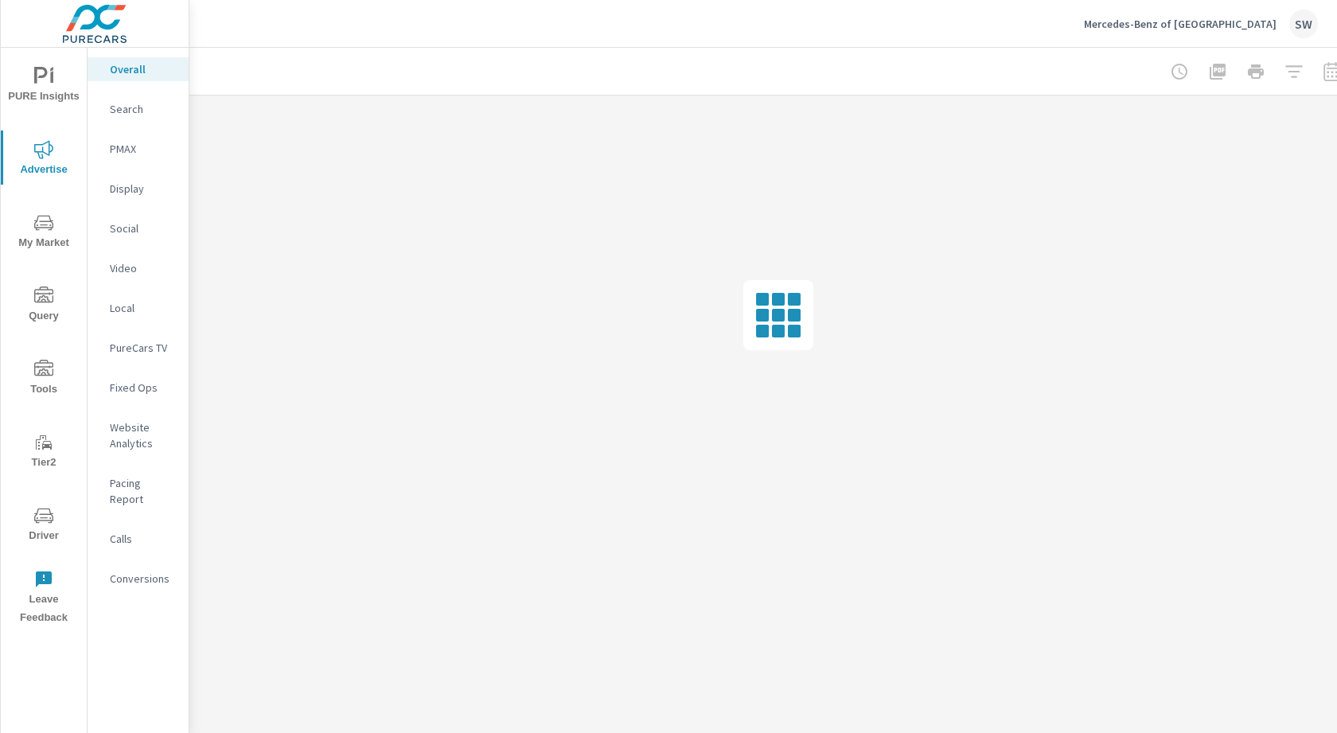
click at [134, 348] on p "PureCars TV" at bounding box center [143, 348] width 66 height 16
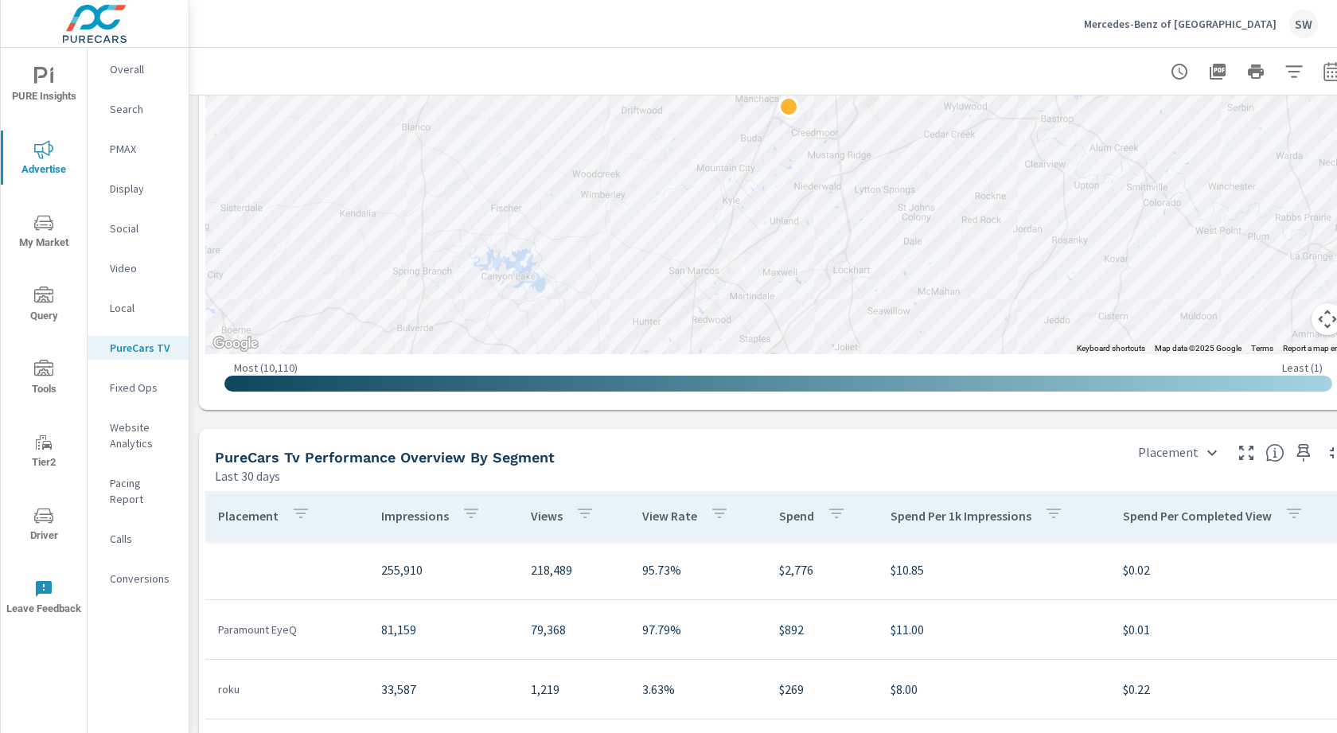
scroll to position [1894, 0]
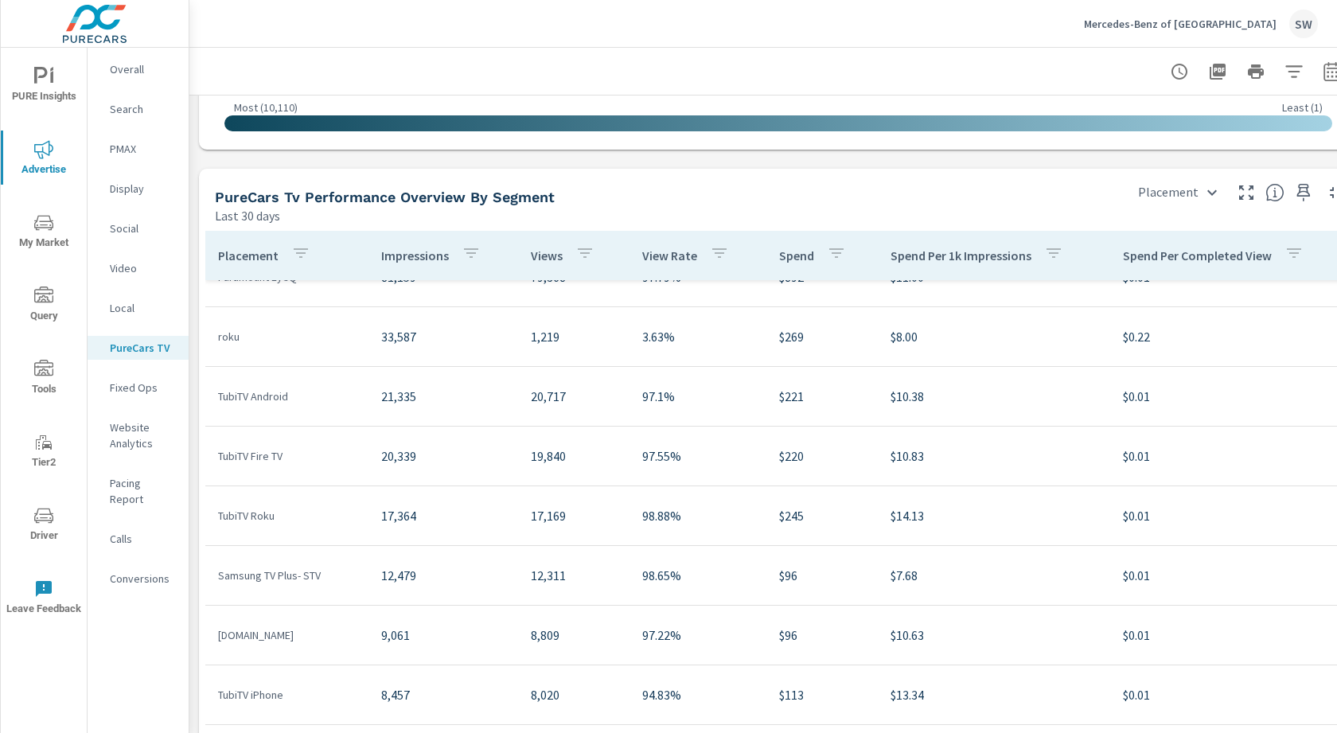
scroll to position [191, 0]
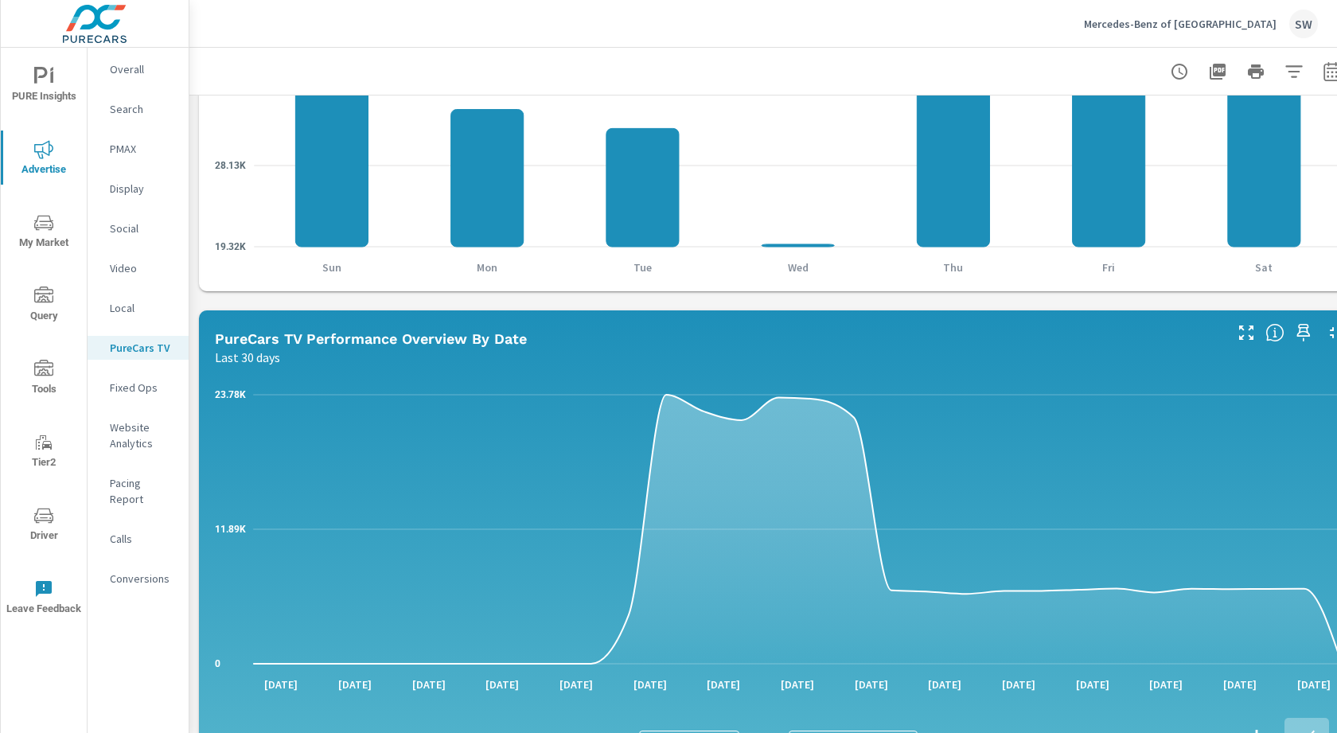
scroll to position [134, 0]
